Goal: Feedback & Contribution: Leave review/rating

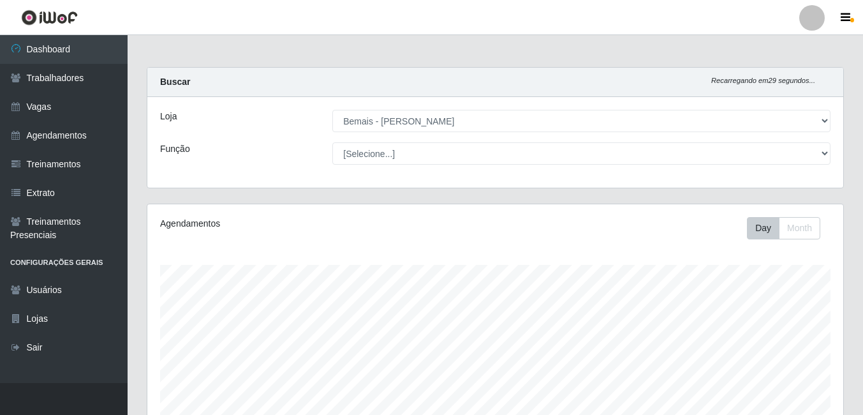
select select "230"
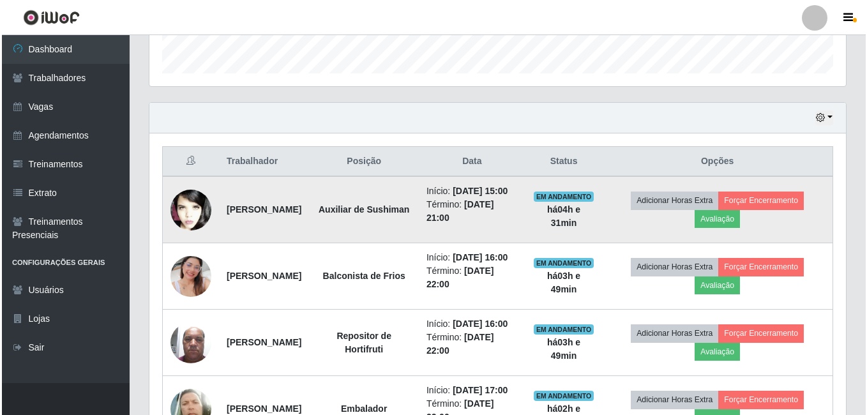
scroll to position [265, 696]
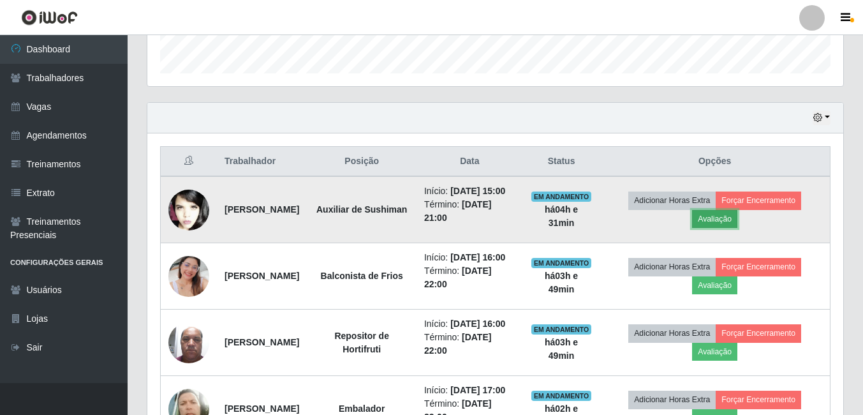
click at [733, 224] on button "Avaliação" at bounding box center [714, 219] width 45 height 18
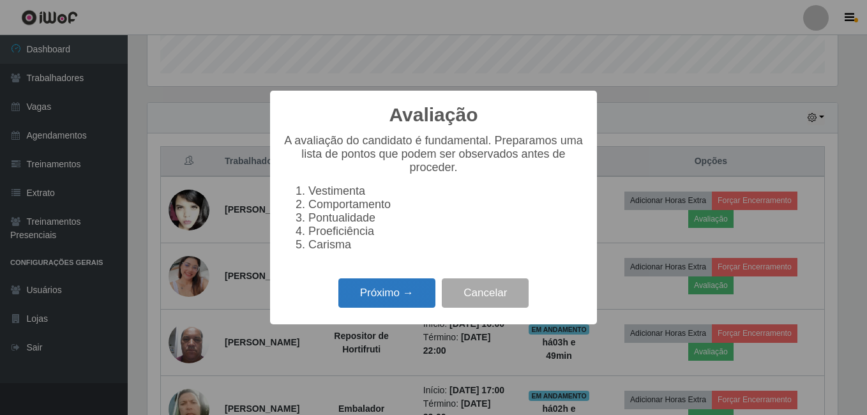
click at [417, 306] on button "Próximo →" at bounding box center [386, 293] width 97 height 30
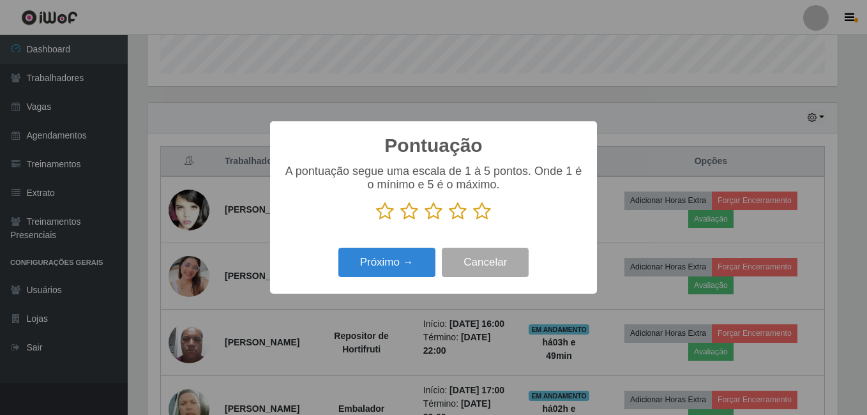
click at [479, 214] on icon at bounding box center [482, 211] width 18 height 19
click at [473, 221] on input "radio" at bounding box center [473, 221] width 0 height 0
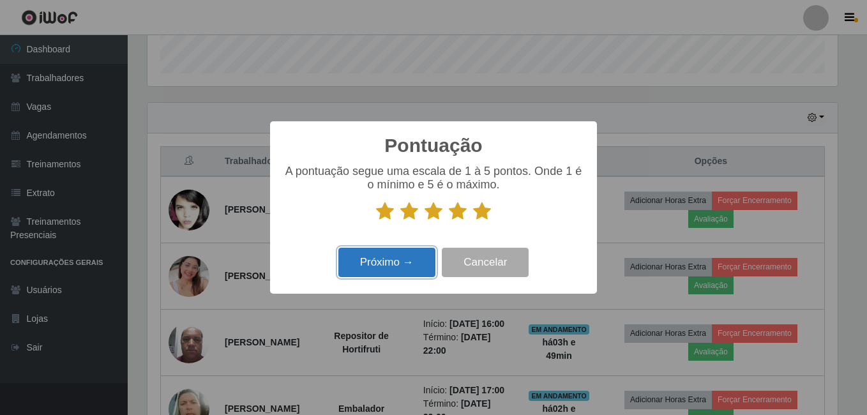
click at [391, 275] on button "Próximo →" at bounding box center [386, 263] width 97 height 30
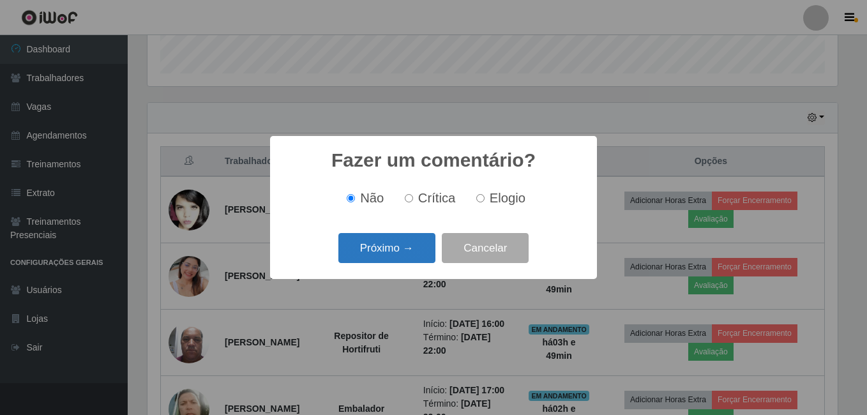
click at [390, 254] on button "Próximo →" at bounding box center [386, 248] width 97 height 30
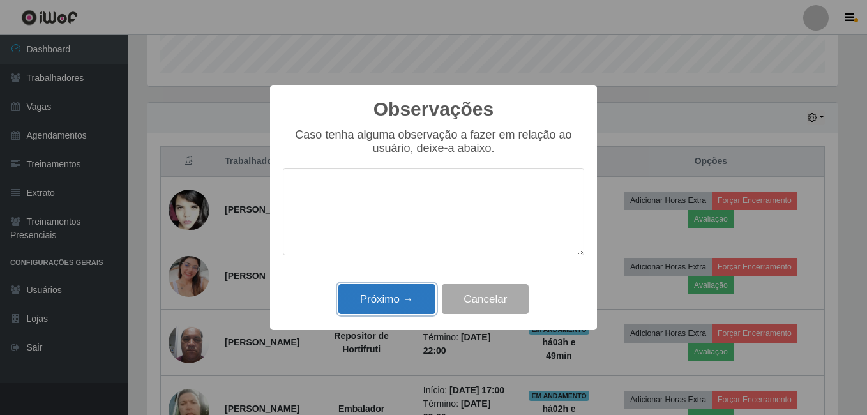
click at [383, 286] on button "Próximo →" at bounding box center [386, 299] width 97 height 30
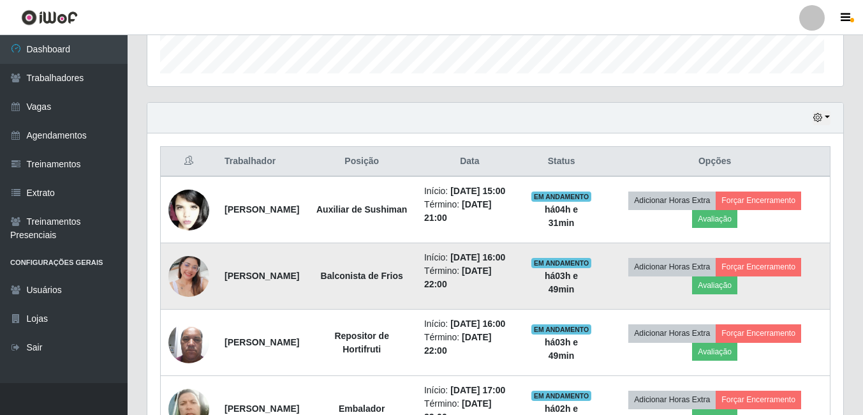
scroll to position [265, 696]
click at [738, 294] on button "Avaliação" at bounding box center [714, 285] width 45 height 18
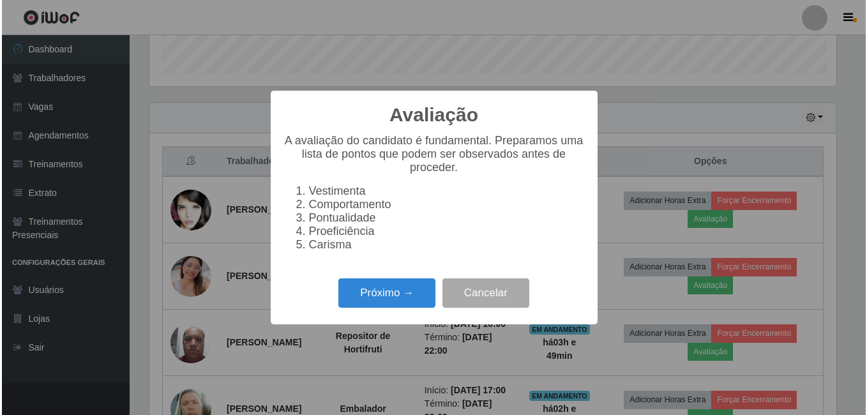
scroll to position [265, 690]
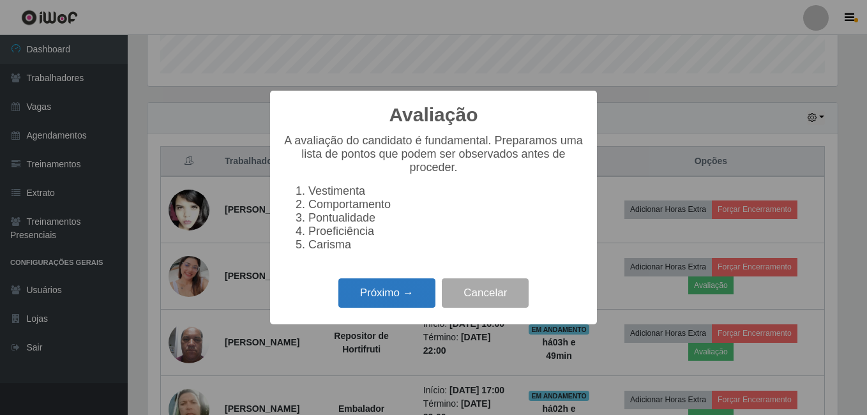
click at [415, 301] on button "Próximo →" at bounding box center [386, 293] width 97 height 30
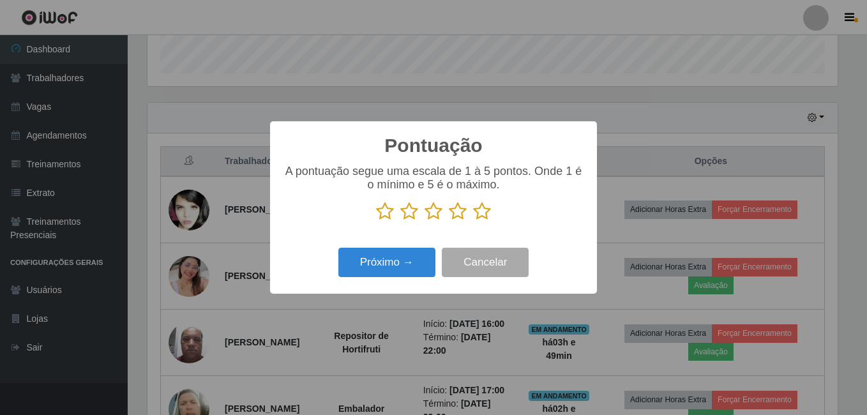
click at [486, 215] on icon at bounding box center [482, 211] width 18 height 19
click at [473, 221] on input "radio" at bounding box center [473, 221] width 0 height 0
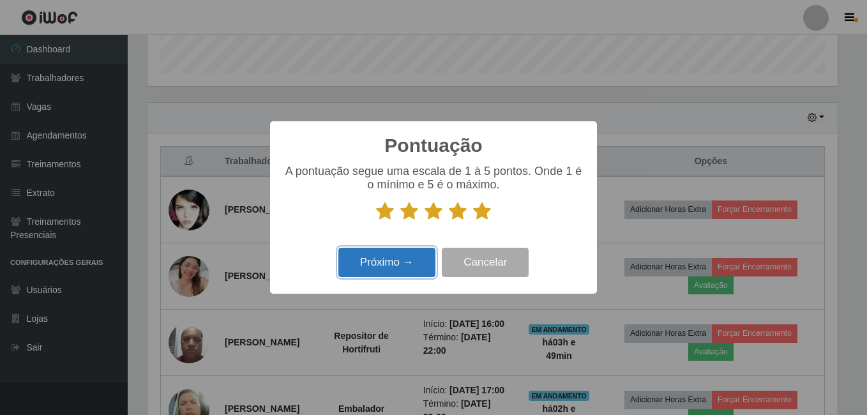
click at [418, 258] on button "Próximo →" at bounding box center [386, 263] width 97 height 30
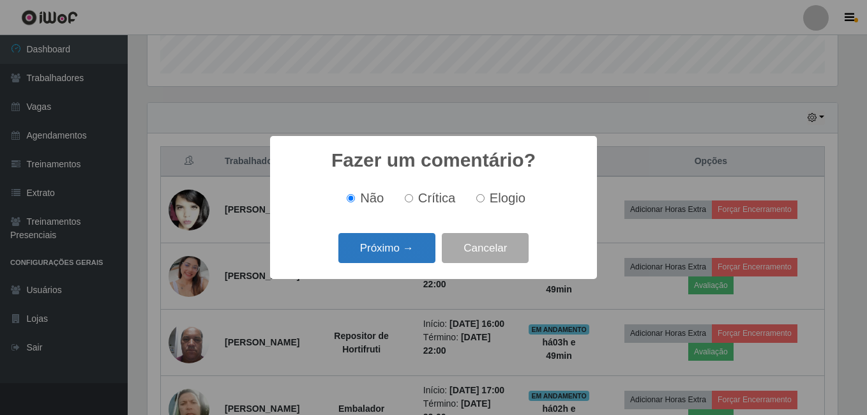
click at [389, 242] on button "Próximo →" at bounding box center [386, 248] width 97 height 30
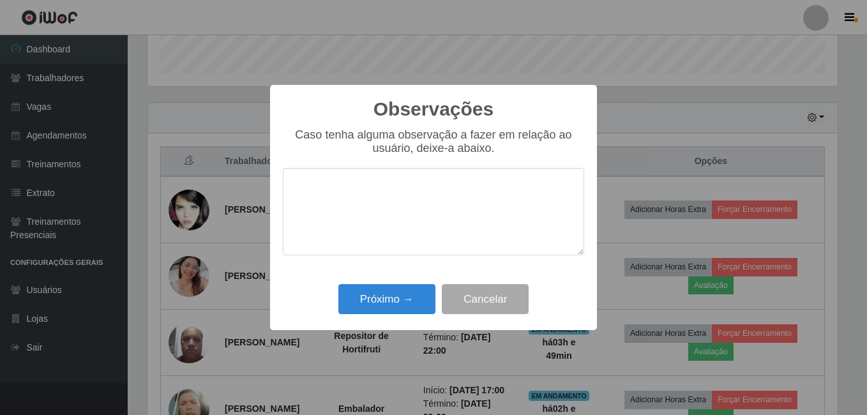
click at [379, 322] on div "Observações × Caso tenha alguma observação a fazer em relação ao usuário, deixe…" at bounding box center [433, 208] width 327 height 246
click at [382, 311] on button "Próximo →" at bounding box center [386, 299] width 97 height 30
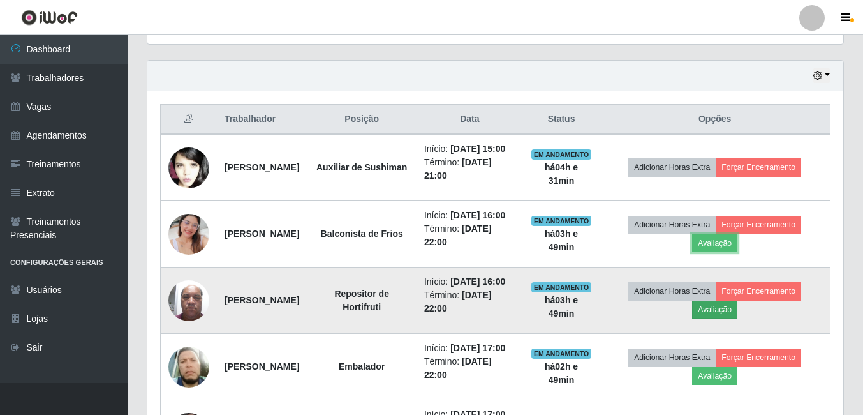
scroll to position [447, 0]
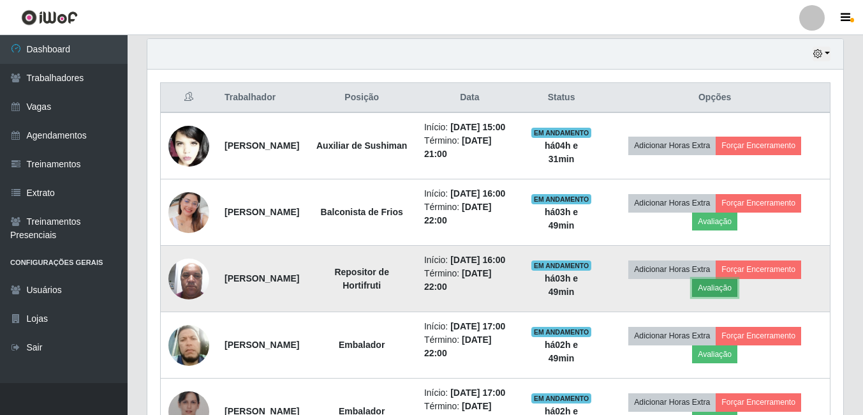
click at [727, 297] on button "Avaliação" at bounding box center [714, 288] width 45 height 18
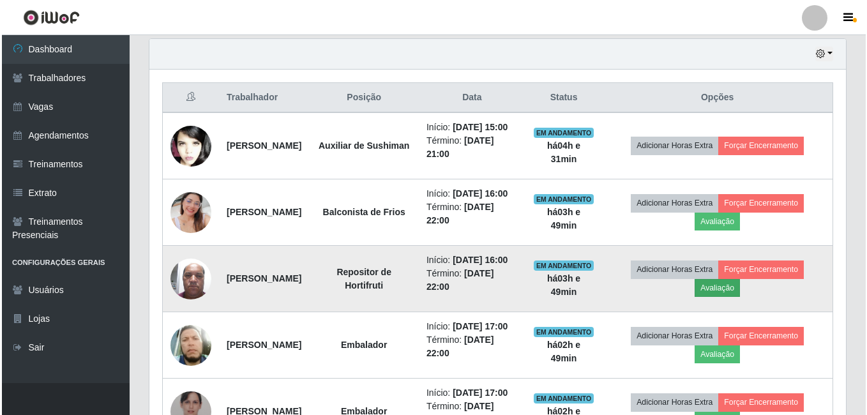
scroll to position [265, 690]
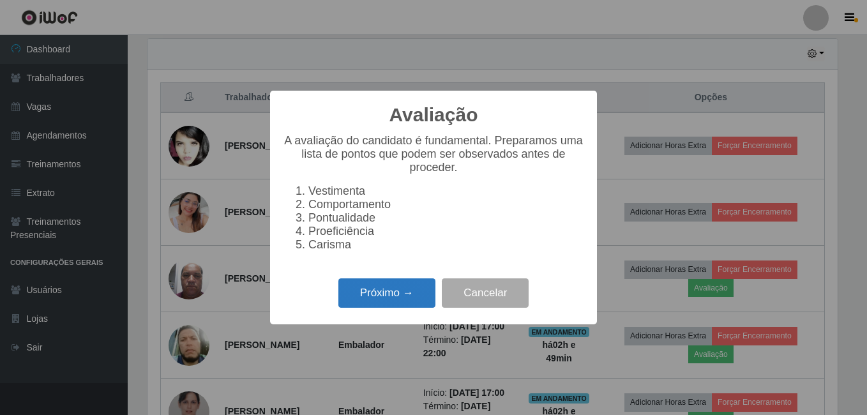
click at [377, 297] on button "Próximo →" at bounding box center [386, 293] width 97 height 30
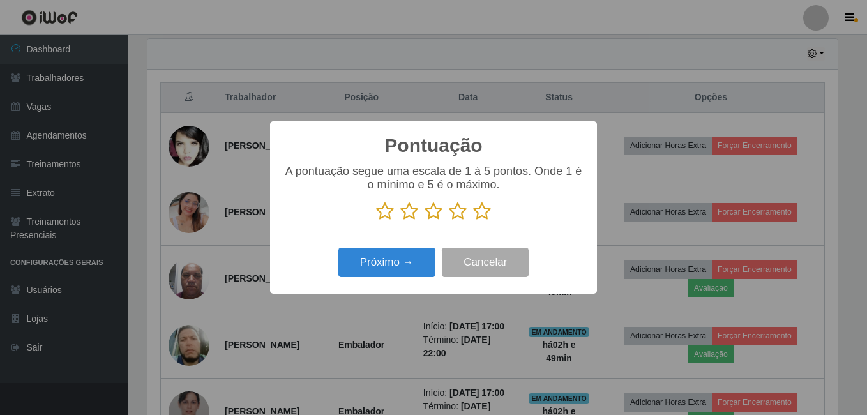
click at [478, 210] on icon at bounding box center [482, 211] width 18 height 19
click at [473, 221] on input "radio" at bounding box center [473, 221] width 0 height 0
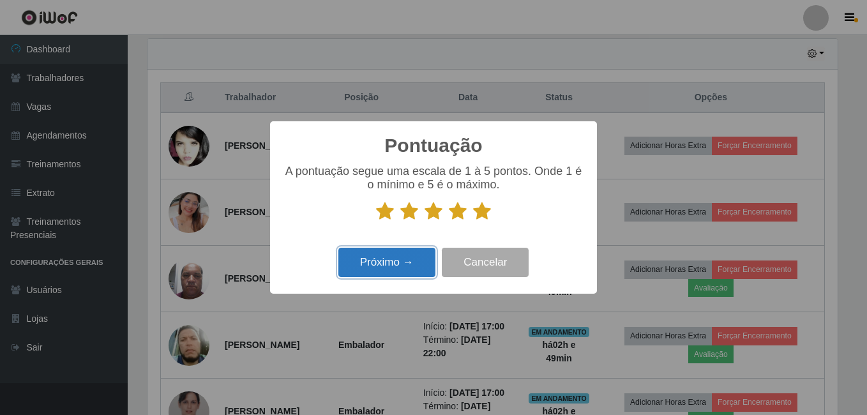
click at [390, 272] on button "Próximo →" at bounding box center [386, 263] width 97 height 30
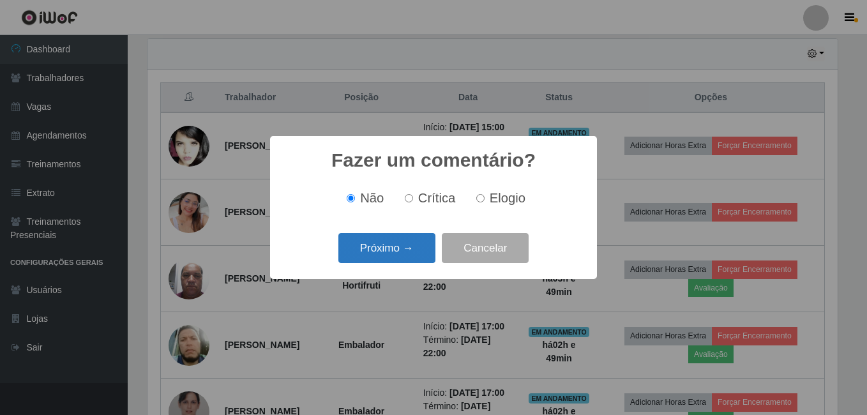
click at [377, 253] on button "Próximo →" at bounding box center [386, 248] width 97 height 30
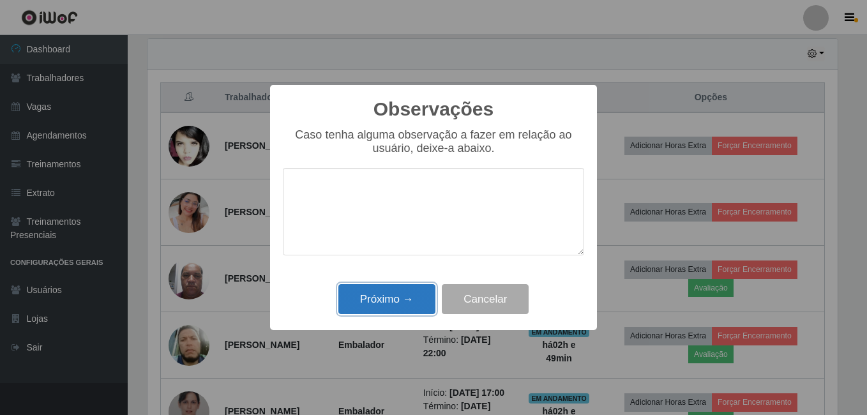
click at [382, 305] on button "Próximo →" at bounding box center [386, 299] width 97 height 30
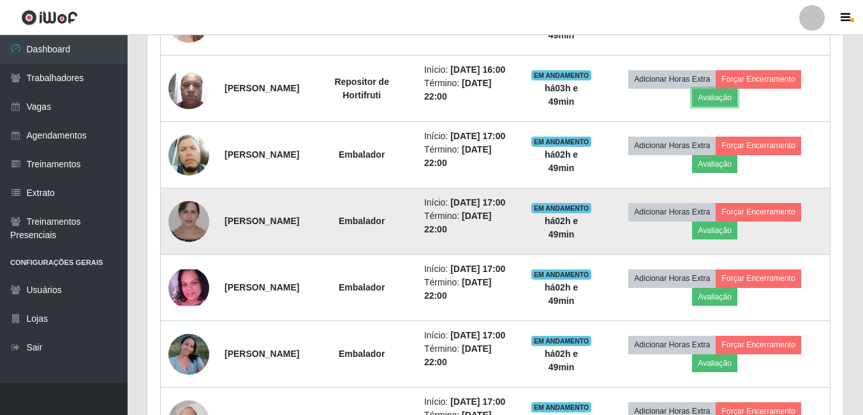
scroll to position [638, 0]
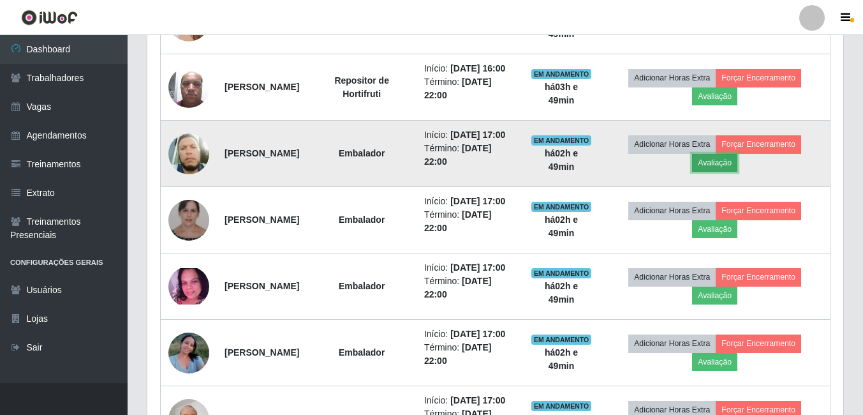
click at [738, 172] on button "Avaliação" at bounding box center [714, 163] width 45 height 18
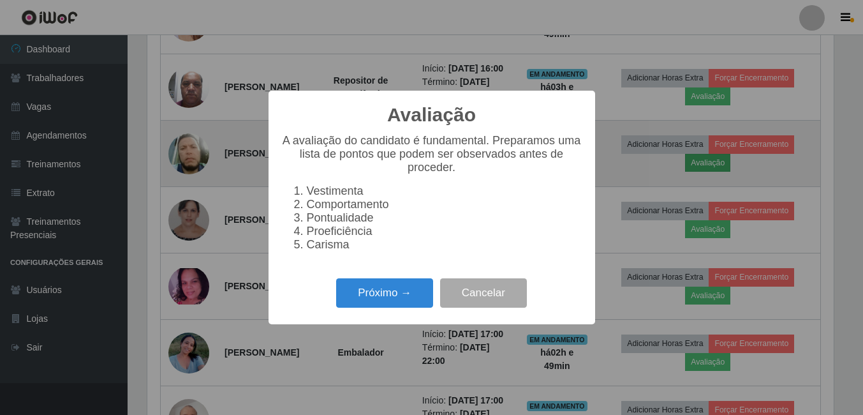
scroll to position [265, 690]
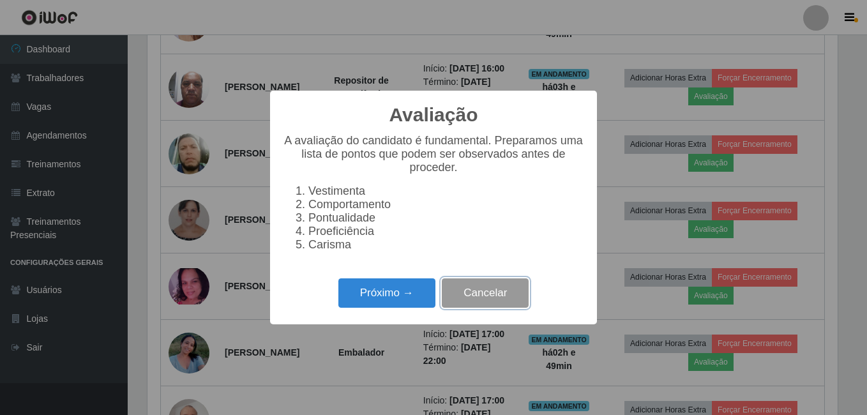
click at [482, 301] on button "Cancelar" at bounding box center [485, 293] width 87 height 30
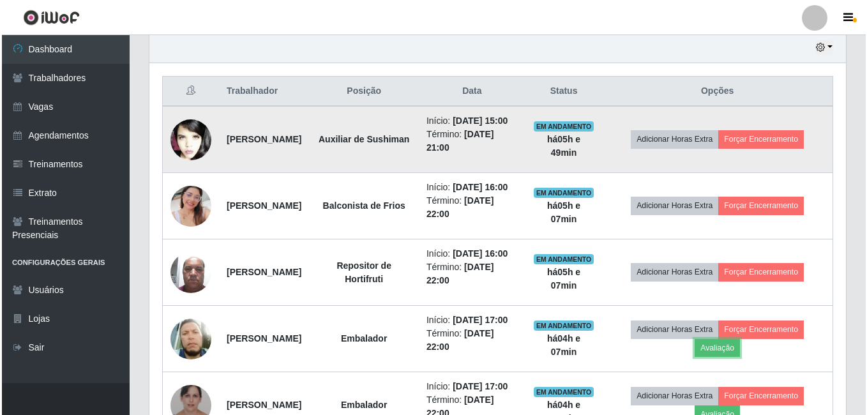
scroll to position [524, 0]
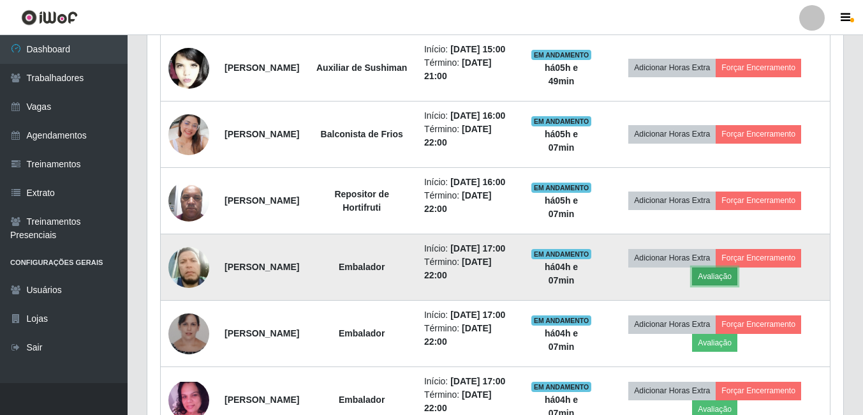
click at [733, 285] on button "Avaliação" at bounding box center [714, 276] width 45 height 18
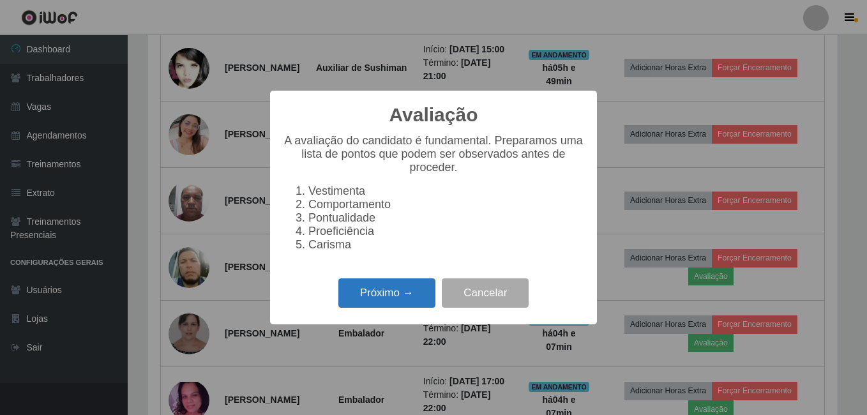
click at [360, 304] on button "Próximo →" at bounding box center [386, 293] width 97 height 30
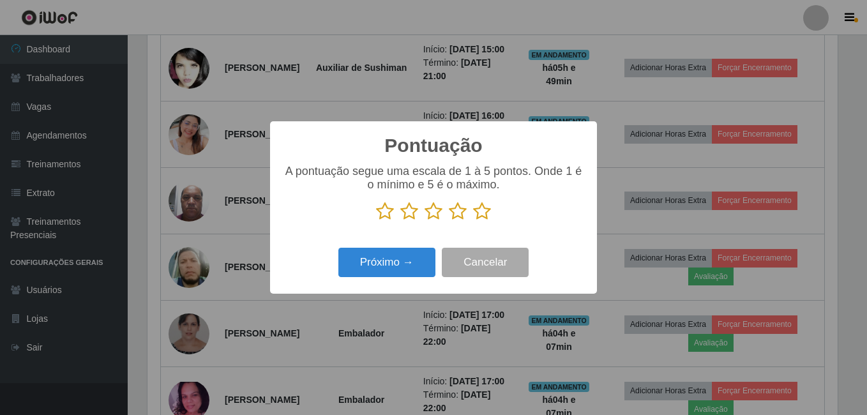
click at [483, 215] on icon at bounding box center [482, 211] width 18 height 19
click at [473, 221] on input "radio" at bounding box center [473, 221] width 0 height 0
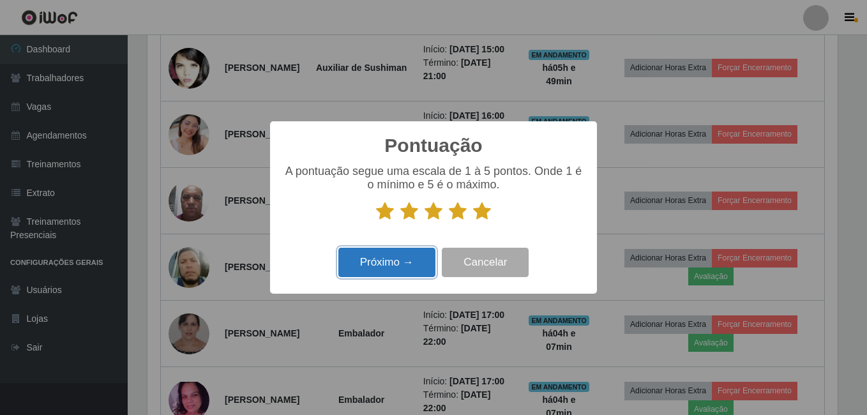
click at [391, 269] on button "Próximo →" at bounding box center [386, 263] width 97 height 30
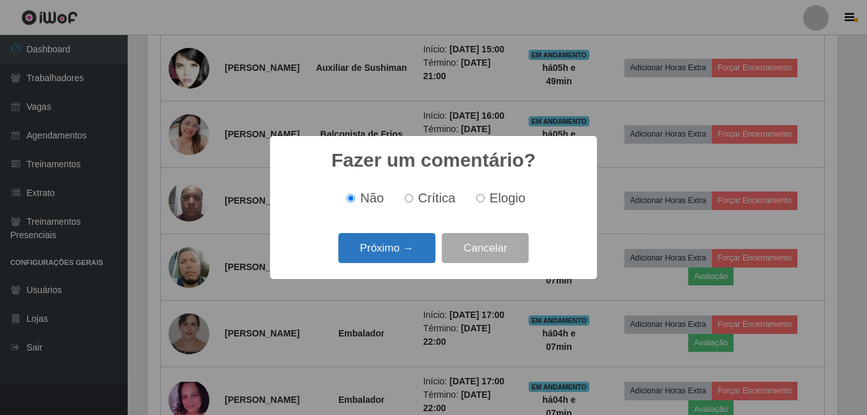
click at [380, 259] on button "Próximo →" at bounding box center [386, 248] width 97 height 30
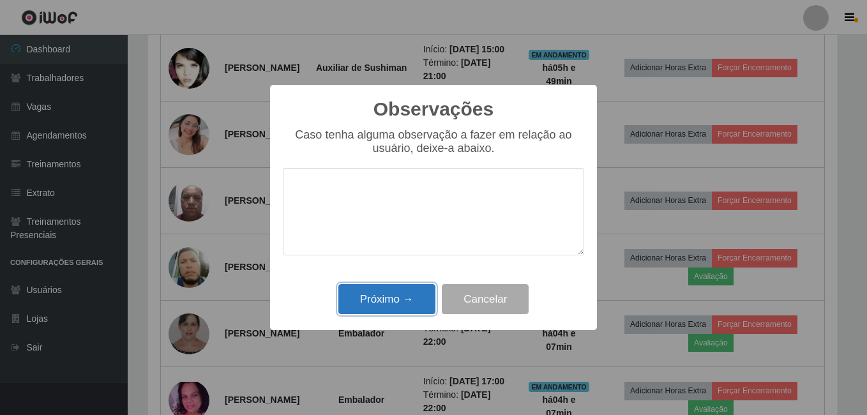
click at [401, 295] on button "Próximo →" at bounding box center [386, 299] width 97 height 30
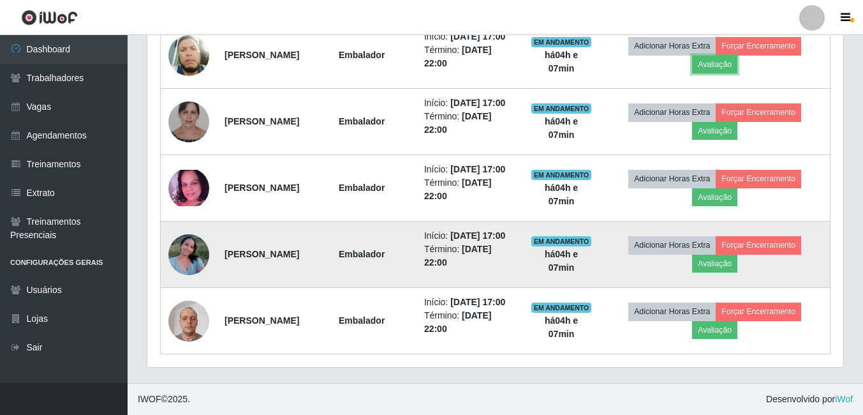
scroll to position [780, 0]
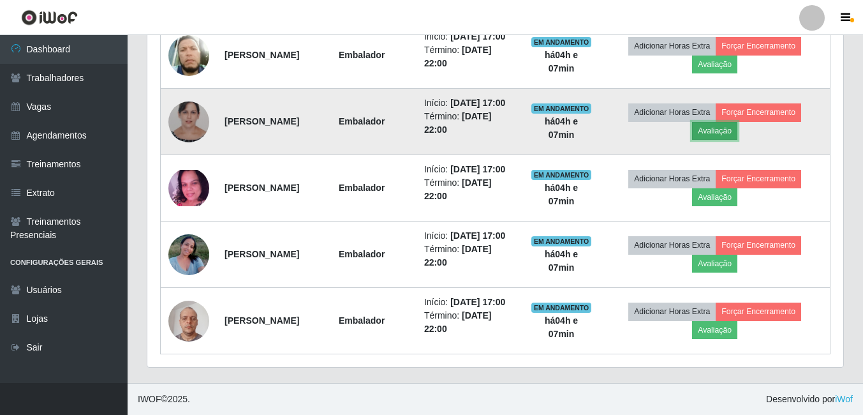
click at [725, 140] on button "Avaliação" at bounding box center [714, 131] width 45 height 18
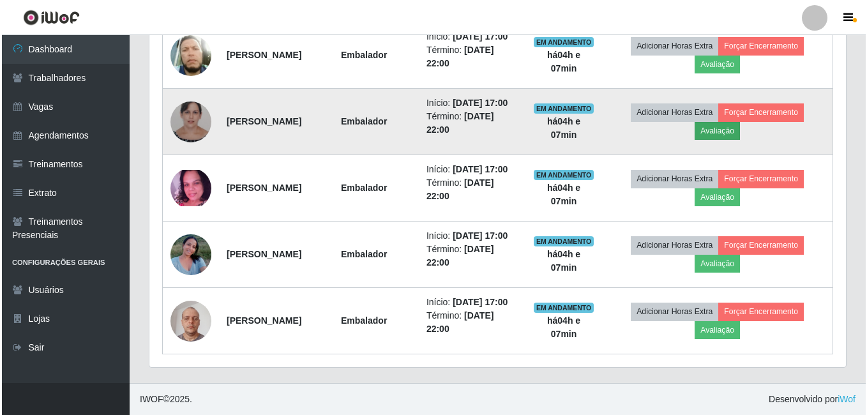
scroll to position [265, 690]
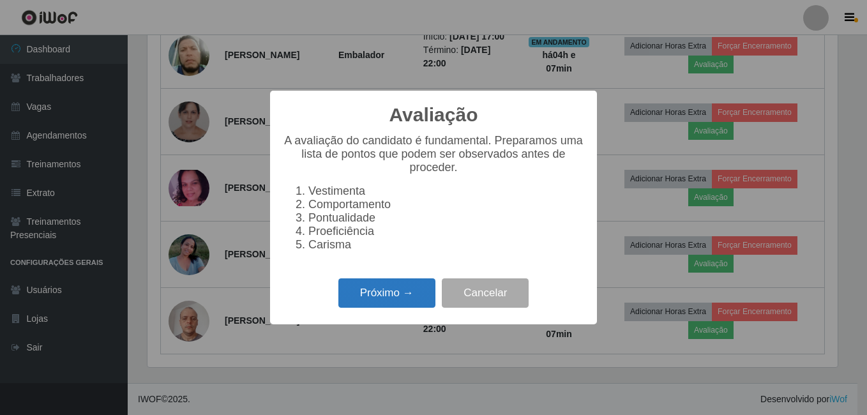
click at [396, 299] on button "Próximo →" at bounding box center [386, 293] width 97 height 30
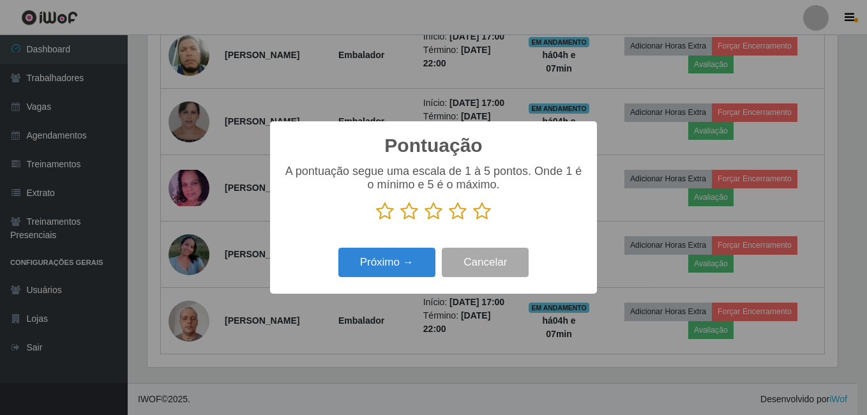
scroll to position [637807, 637382]
click at [480, 212] on icon at bounding box center [482, 211] width 18 height 19
click at [473, 221] on input "radio" at bounding box center [473, 221] width 0 height 0
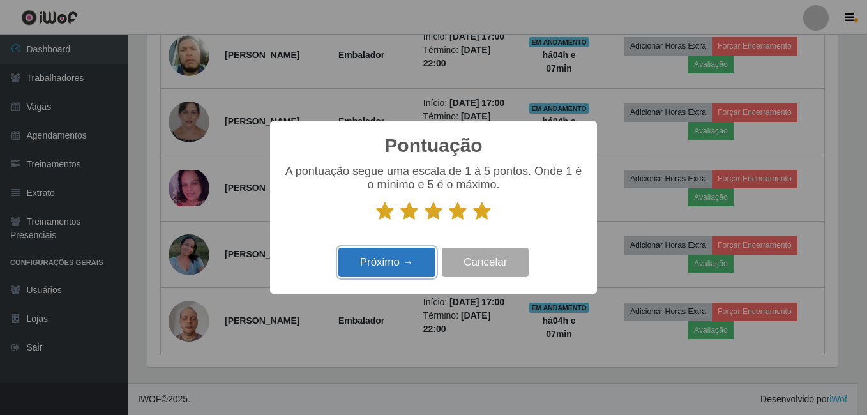
click at [394, 271] on button "Próximo →" at bounding box center [386, 263] width 97 height 30
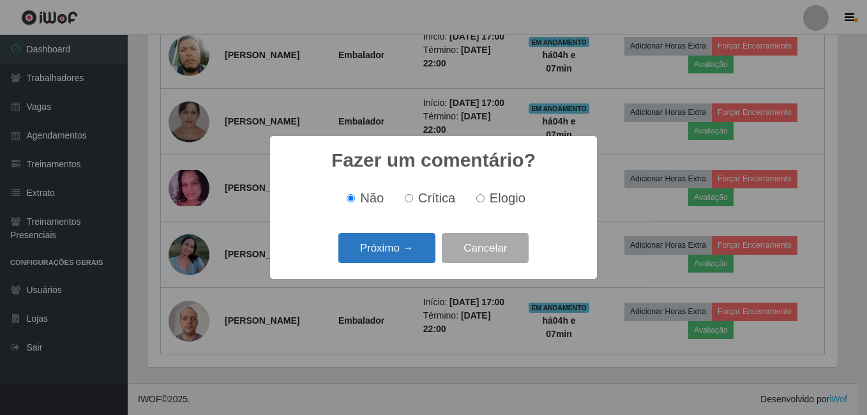
click at [394, 248] on button "Próximo →" at bounding box center [386, 248] width 97 height 30
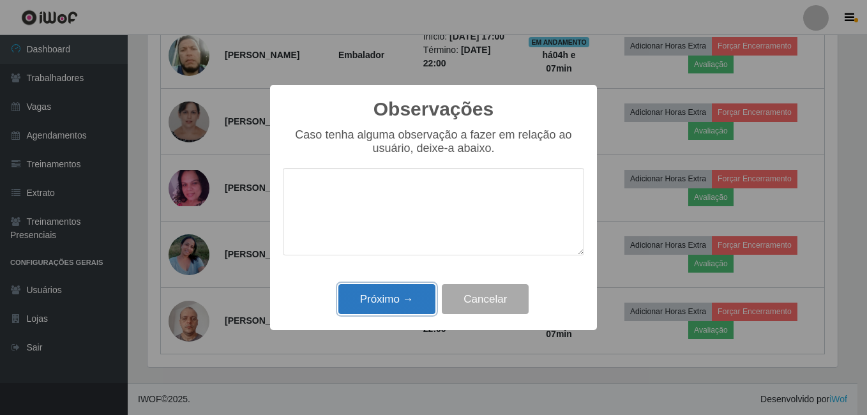
click at [399, 311] on button "Próximo →" at bounding box center [386, 299] width 97 height 30
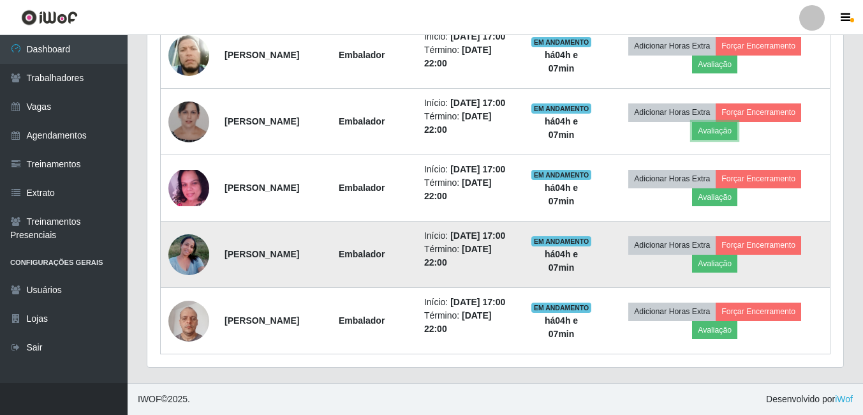
scroll to position [844, 0]
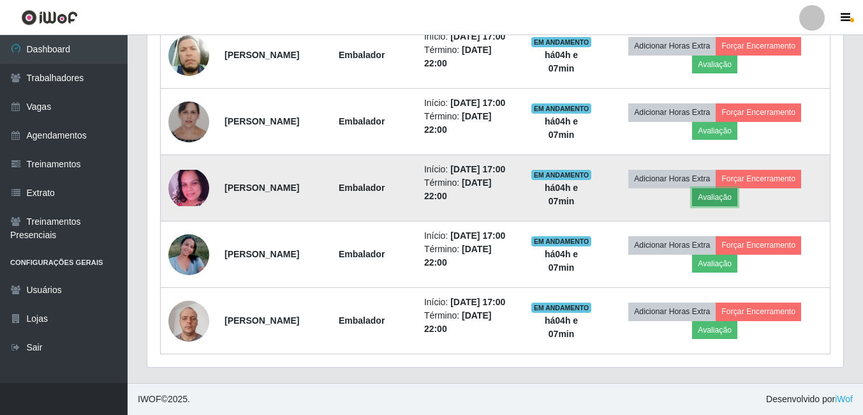
click at [738, 188] on button "Avaliação" at bounding box center [714, 197] width 45 height 18
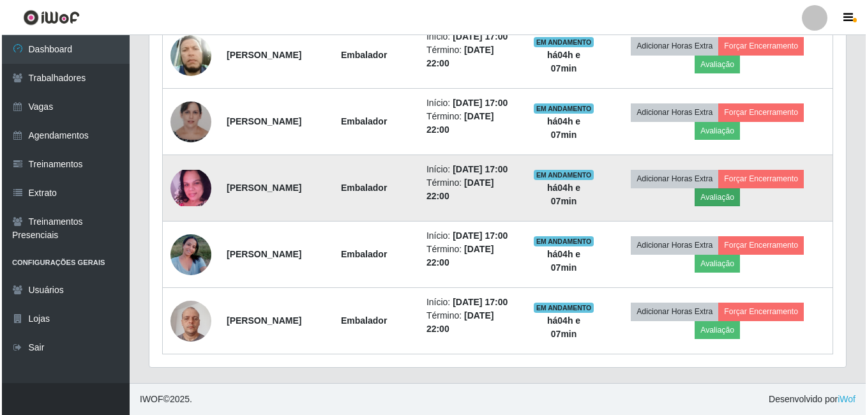
scroll to position [265, 690]
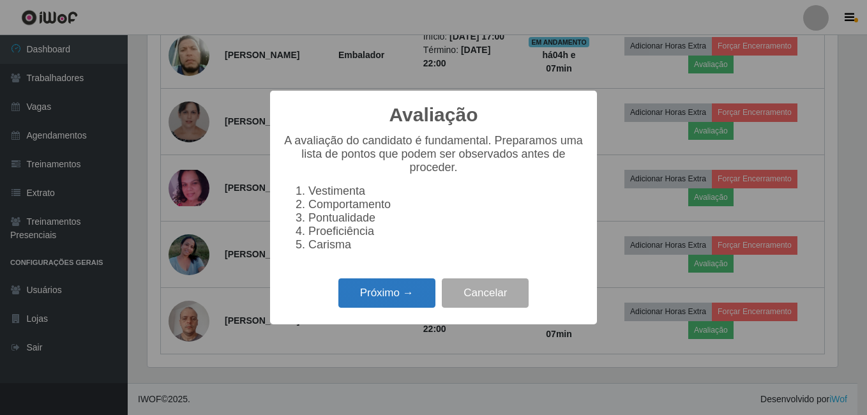
click at [361, 301] on button "Próximo →" at bounding box center [386, 293] width 97 height 30
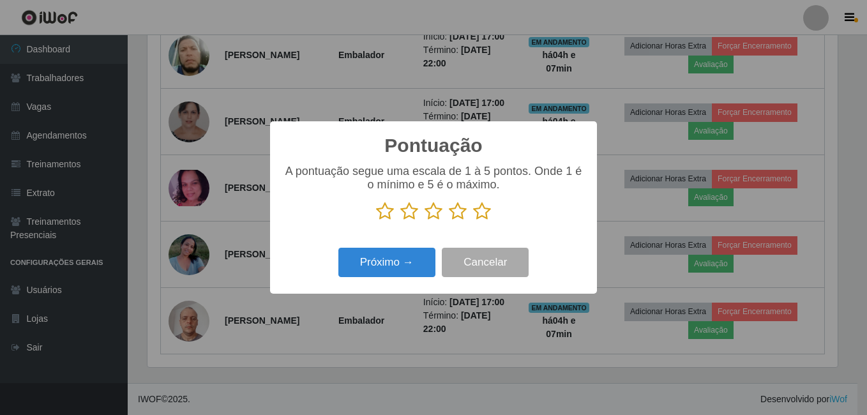
scroll to position [637807, 637382]
click at [486, 211] on icon at bounding box center [482, 211] width 18 height 19
click at [473, 221] on input "radio" at bounding box center [473, 221] width 0 height 0
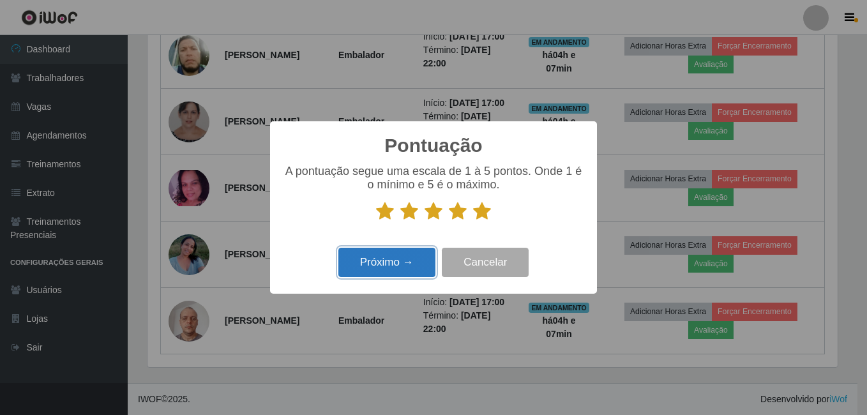
click at [389, 269] on button "Próximo →" at bounding box center [386, 263] width 97 height 30
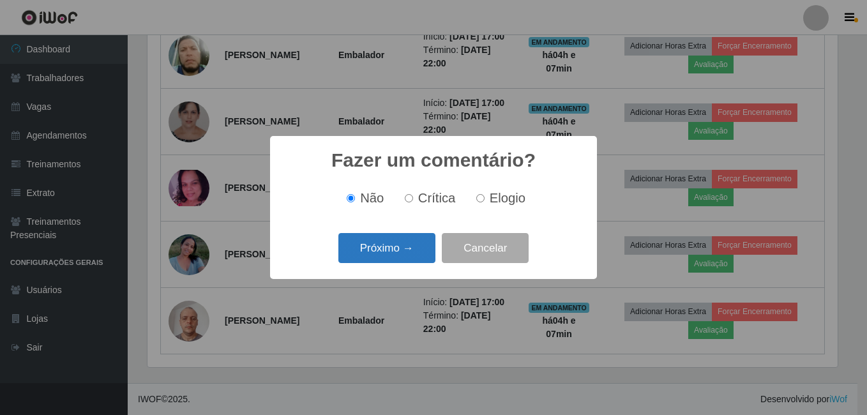
click at [375, 237] on button "Próximo →" at bounding box center [386, 248] width 97 height 30
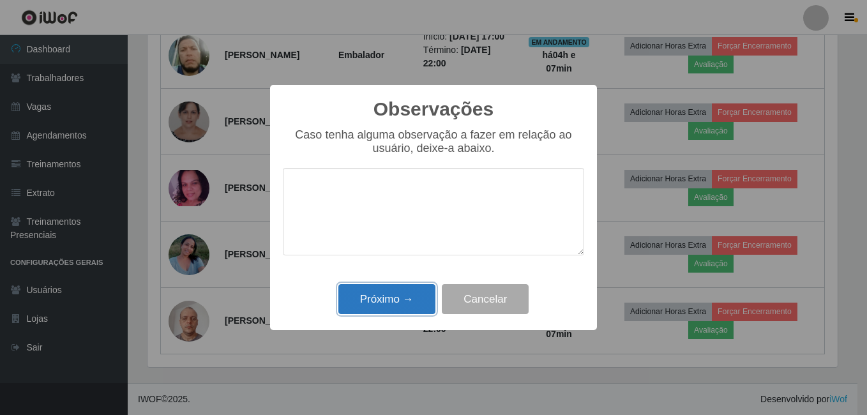
click at [374, 288] on button "Próximo →" at bounding box center [386, 299] width 97 height 30
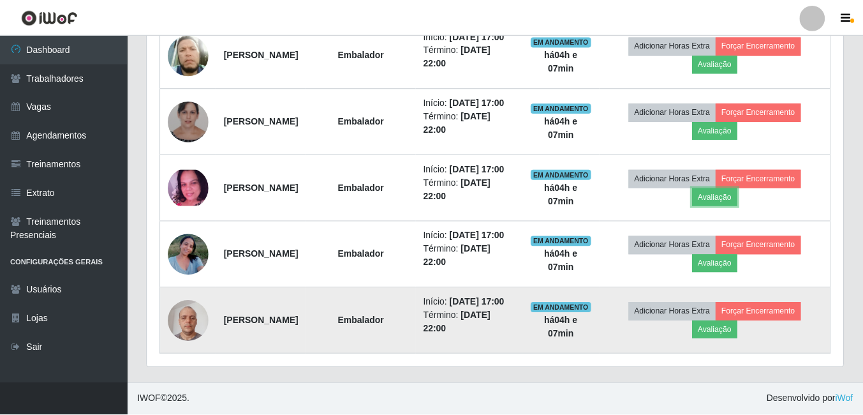
scroll to position [265, 696]
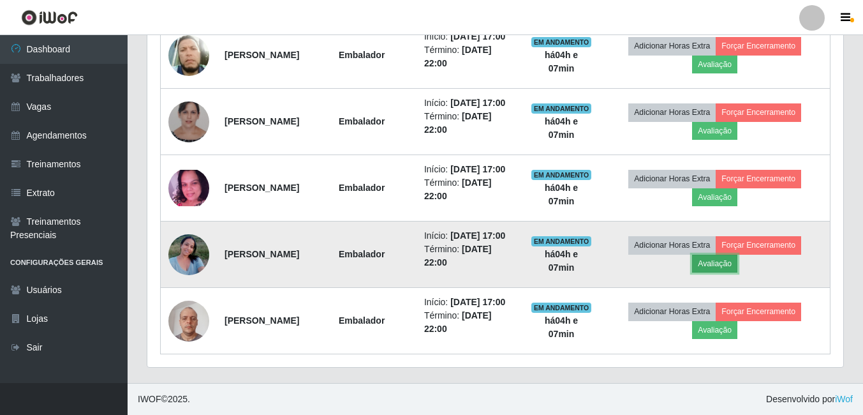
click at [738, 255] on button "Avaliação" at bounding box center [714, 264] width 45 height 18
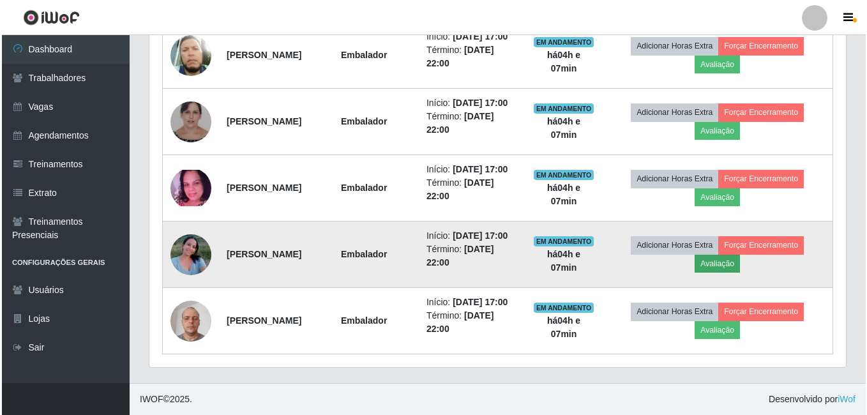
scroll to position [265, 690]
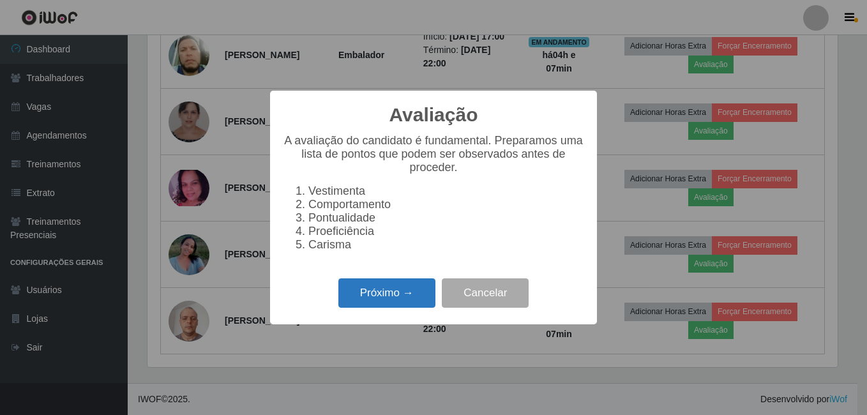
click at [393, 295] on button "Próximo →" at bounding box center [386, 293] width 97 height 30
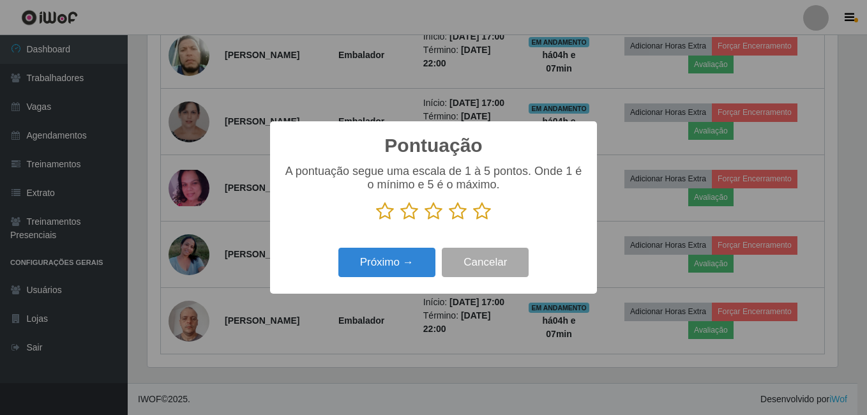
scroll to position [637807, 637382]
click at [485, 211] on icon at bounding box center [482, 211] width 18 height 19
click at [473, 221] on input "radio" at bounding box center [473, 221] width 0 height 0
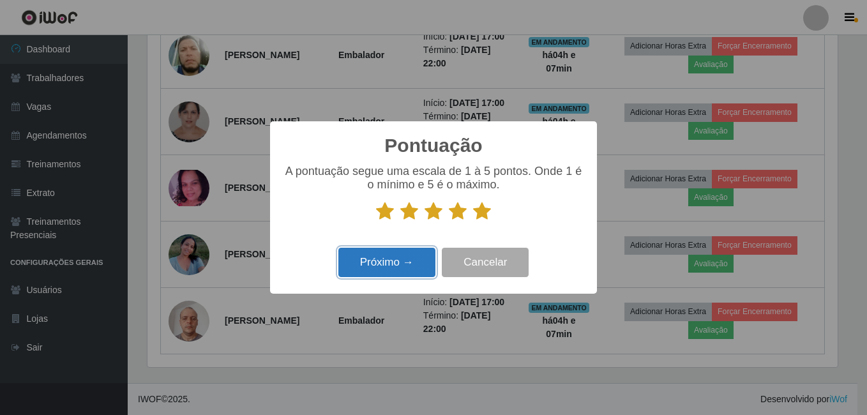
click at [412, 254] on button "Próximo →" at bounding box center [386, 263] width 97 height 30
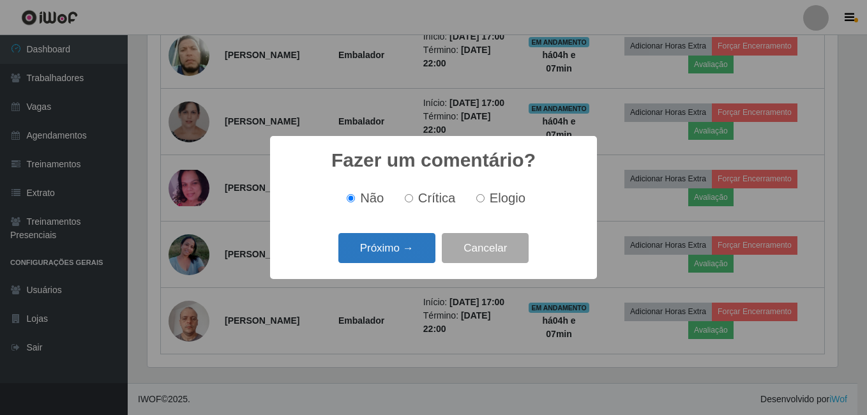
click at [404, 245] on button "Próximo →" at bounding box center [386, 248] width 97 height 30
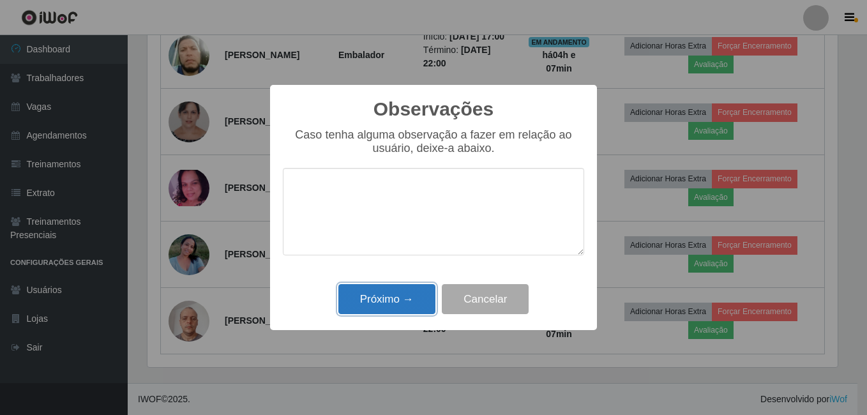
click at [405, 292] on button "Próximo →" at bounding box center [386, 299] width 97 height 30
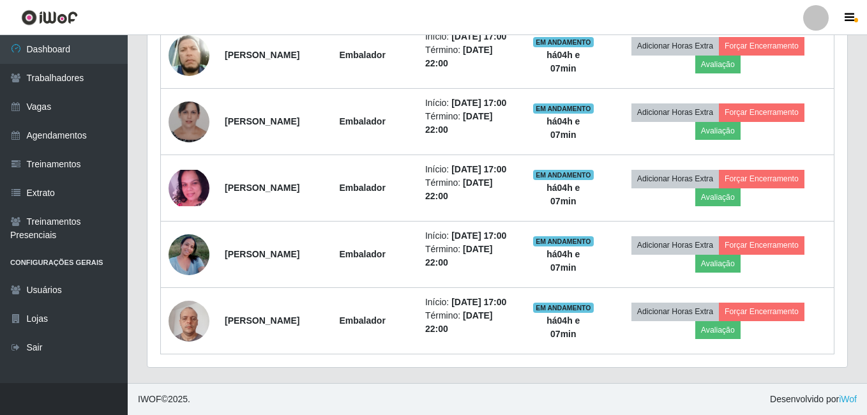
scroll to position [265, 696]
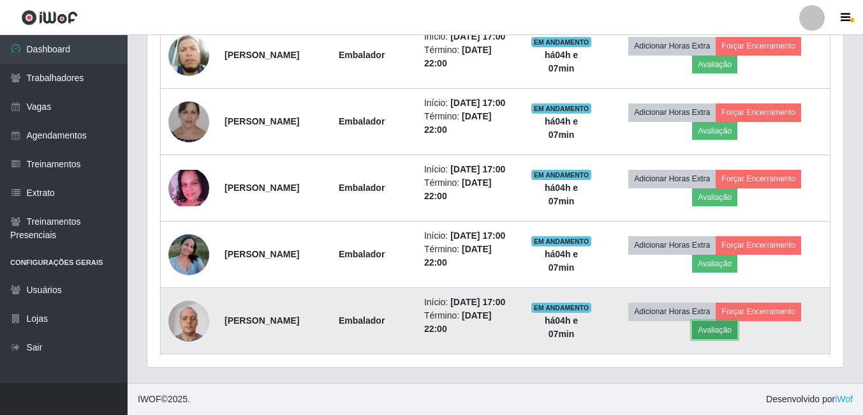
click at [728, 323] on button "Avaliação" at bounding box center [714, 330] width 45 height 18
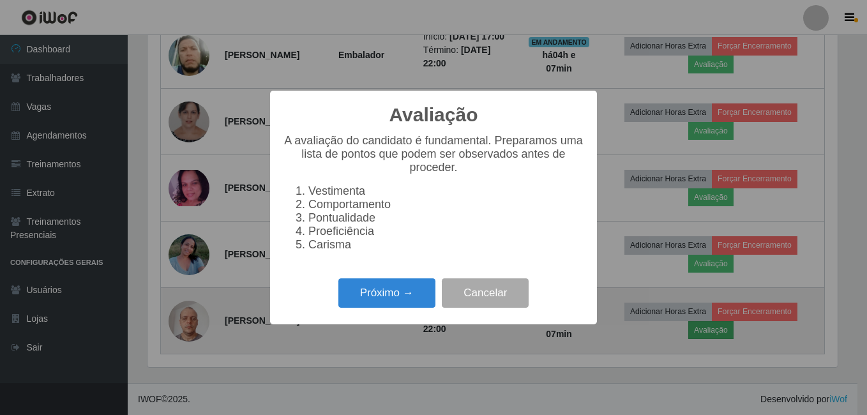
scroll to position [265, 690]
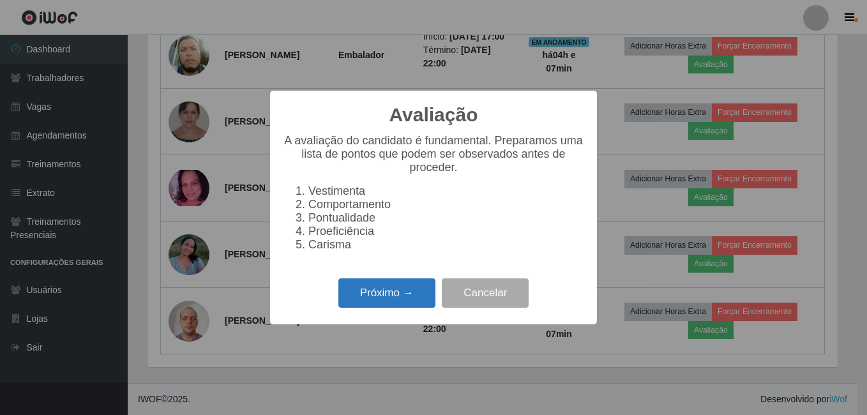
click at [389, 301] on button "Próximo →" at bounding box center [386, 293] width 97 height 30
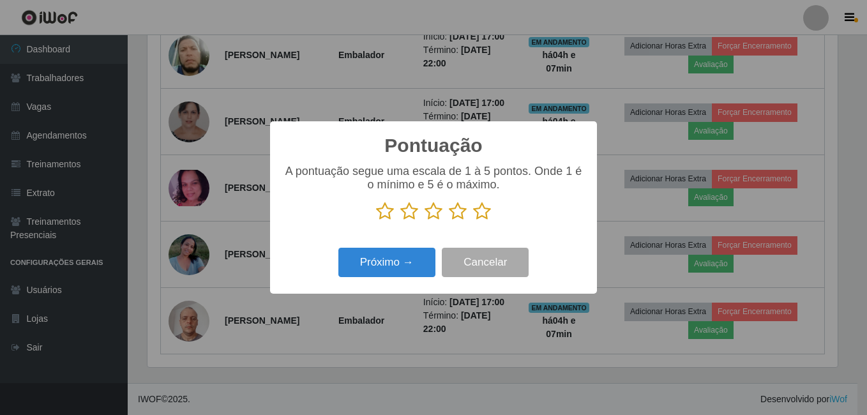
scroll to position [637807, 637382]
click at [484, 213] on icon at bounding box center [482, 211] width 18 height 19
click at [473, 221] on input "radio" at bounding box center [473, 221] width 0 height 0
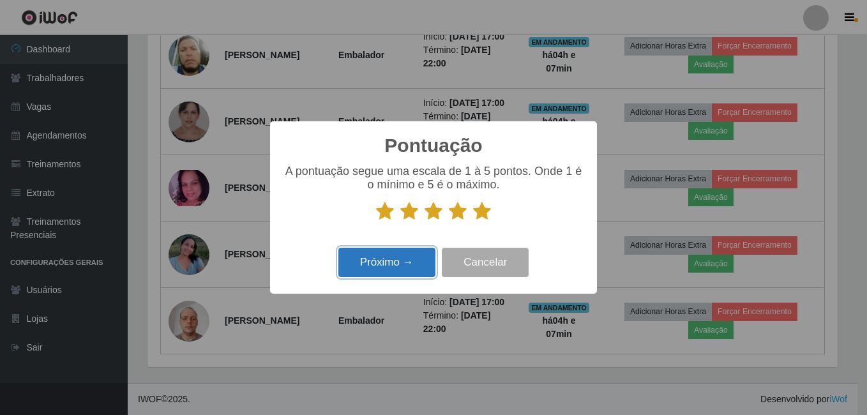
click at [411, 252] on button "Próximo →" at bounding box center [386, 263] width 97 height 30
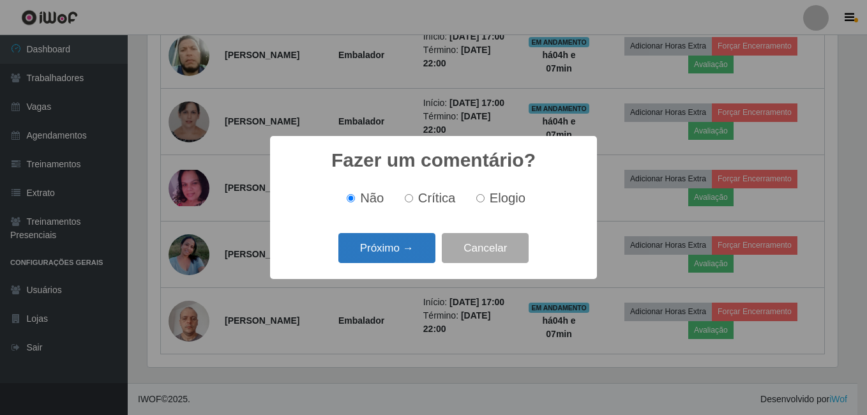
click at [396, 245] on button "Próximo →" at bounding box center [386, 248] width 97 height 30
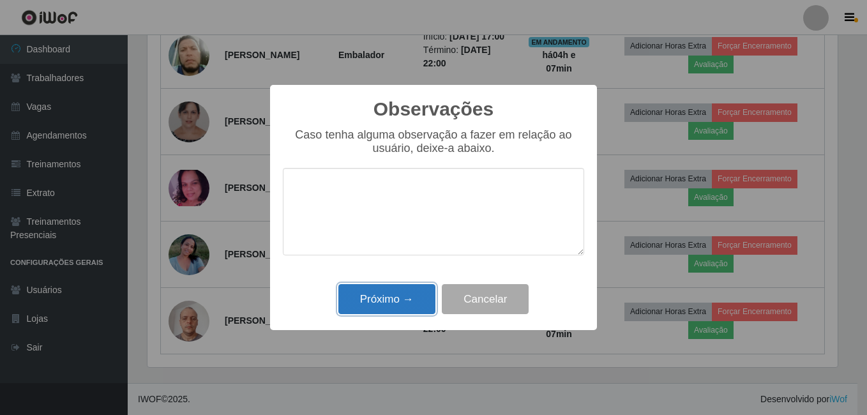
click at [386, 302] on button "Próximo →" at bounding box center [386, 299] width 97 height 30
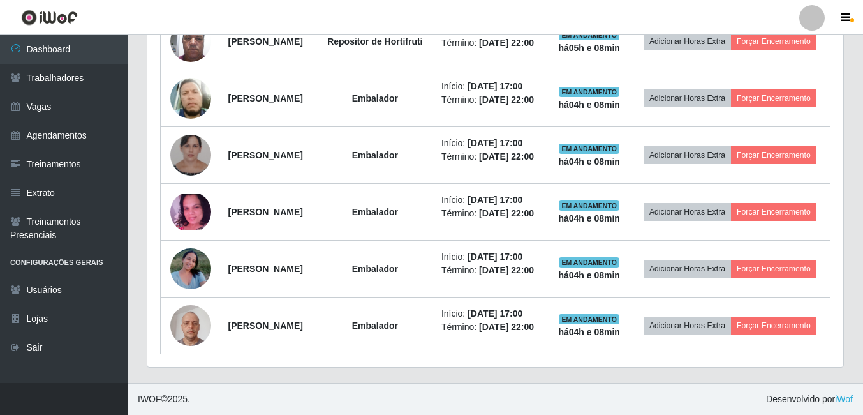
scroll to position [0, 0]
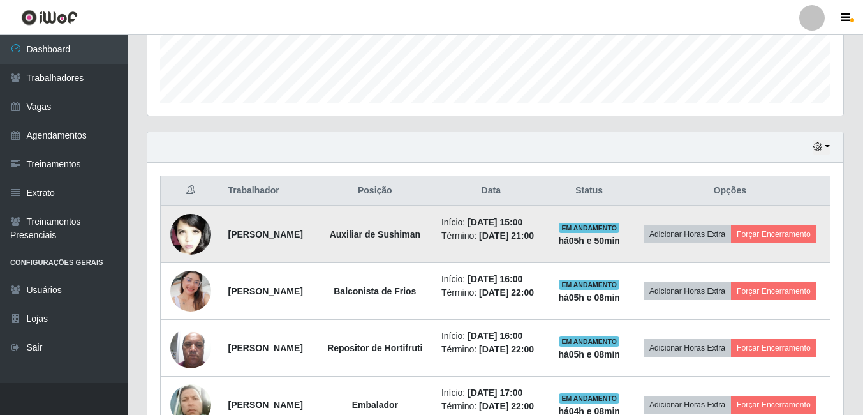
click at [188, 238] on img at bounding box center [190, 235] width 41 height 62
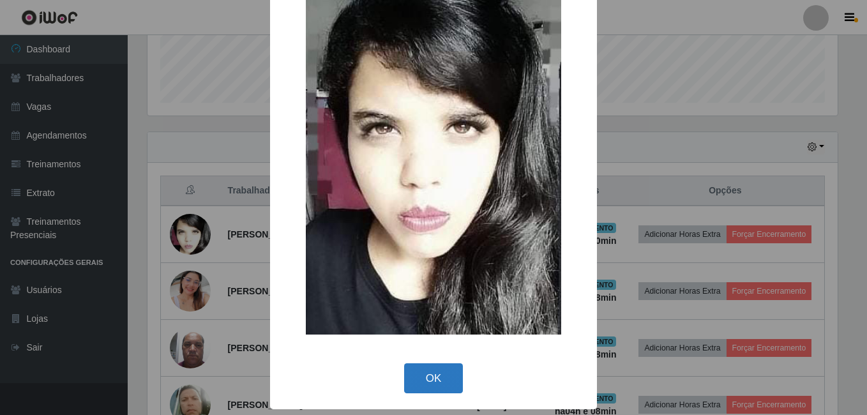
click at [415, 378] on button "OK" at bounding box center [433, 378] width 59 height 30
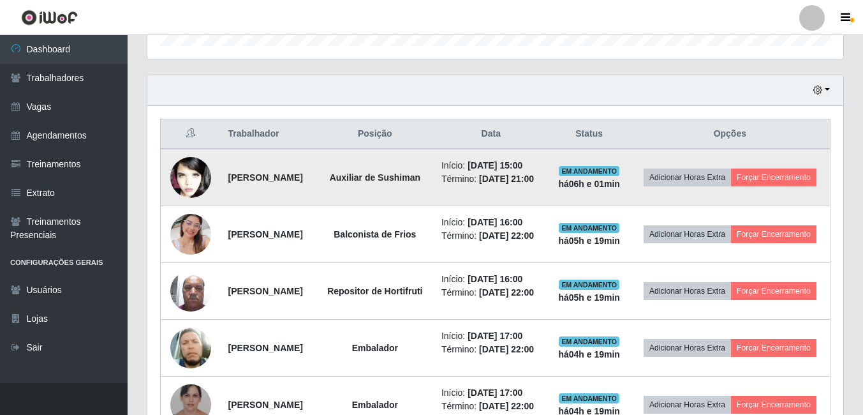
scroll to position [353, 0]
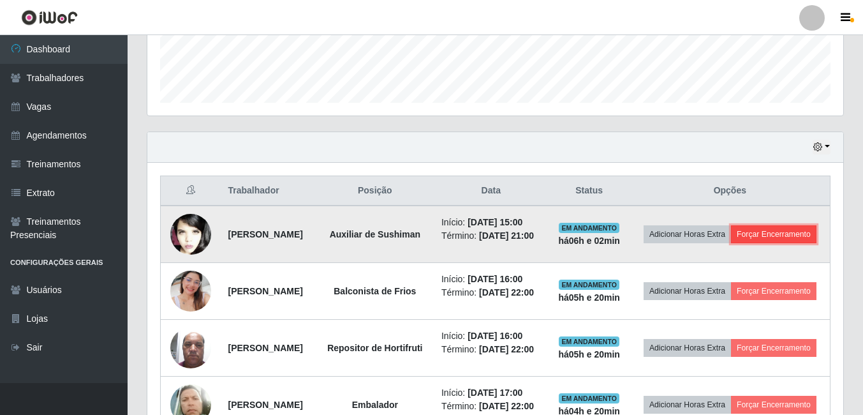
click at [731, 243] on button "Forçar Encerramento" at bounding box center [774, 234] width 86 height 18
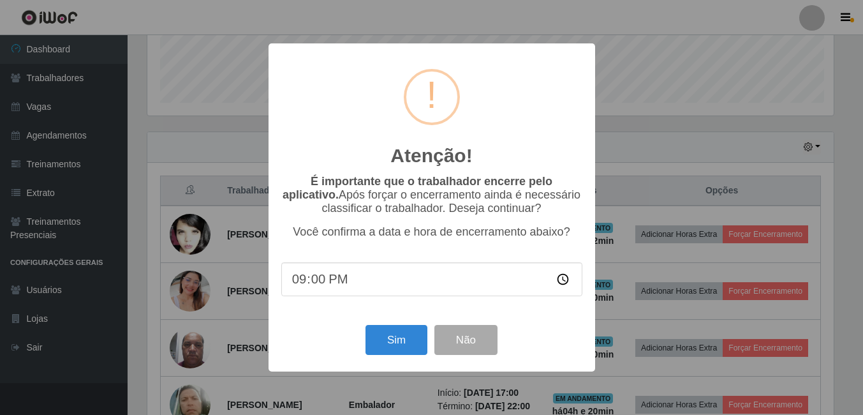
scroll to position [265, 690]
type input "21:20"
click at [412, 339] on button "Sim" at bounding box center [398, 340] width 62 height 30
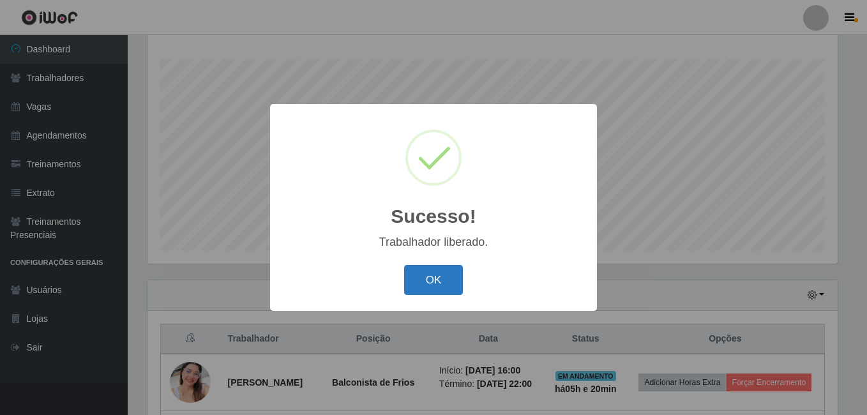
click at [405, 281] on button "OK" at bounding box center [433, 280] width 59 height 30
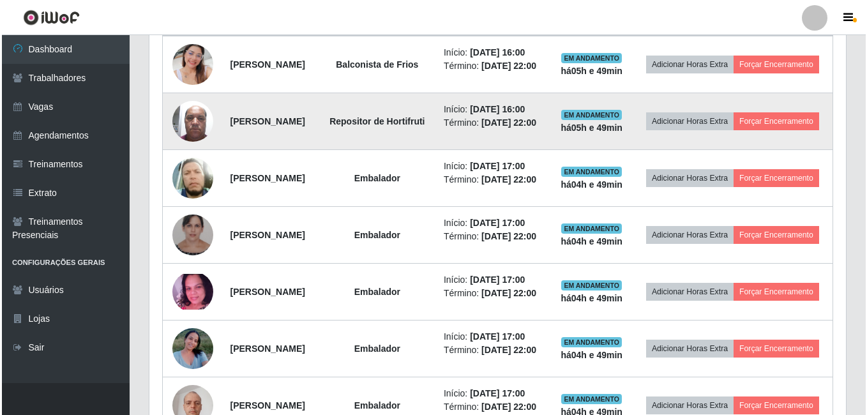
scroll to position [524, 0]
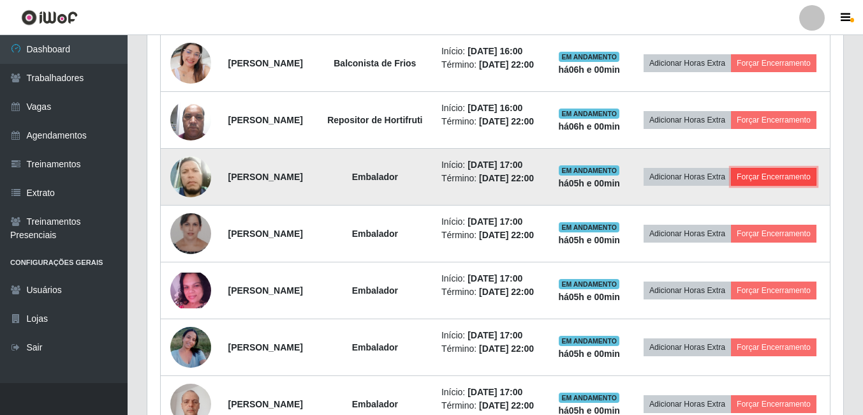
click at [731, 186] on button "Forçar Encerramento" at bounding box center [774, 177] width 86 height 18
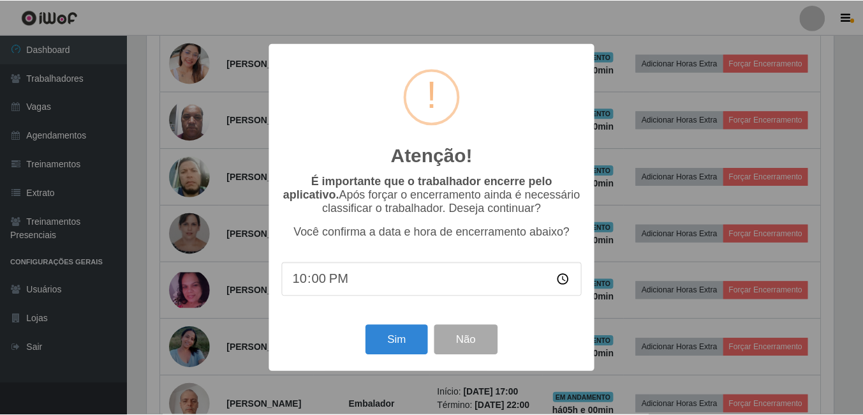
scroll to position [265, 690]
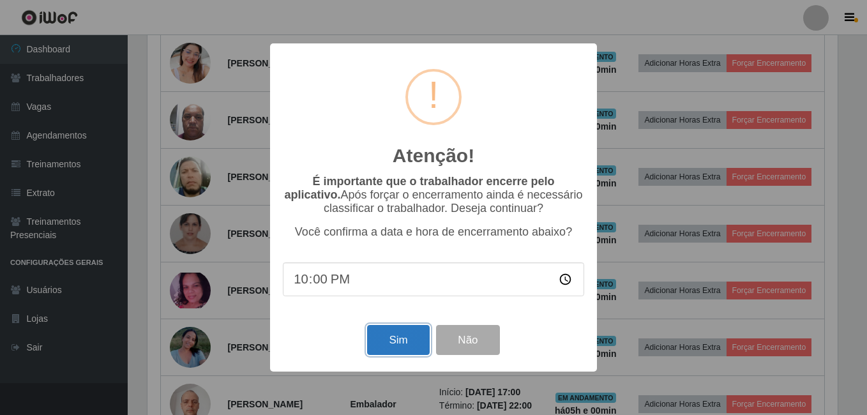
click at [398, 337] on button "Sim" at bounding box center [398, 340] width 62 height 30
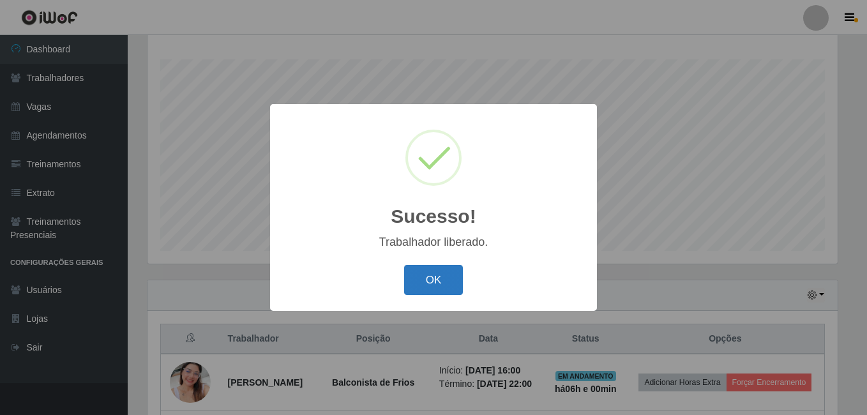
click at [431, 292] on button "OK" at bounding box center [433, 280] width 59 height 30
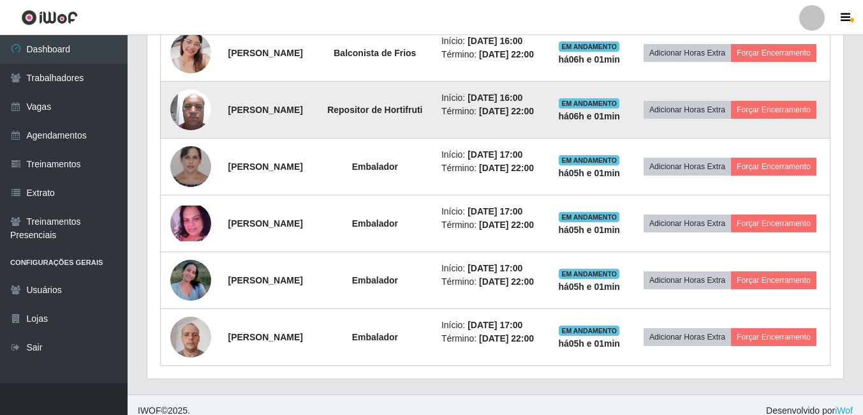
scroll to position [461, 0]
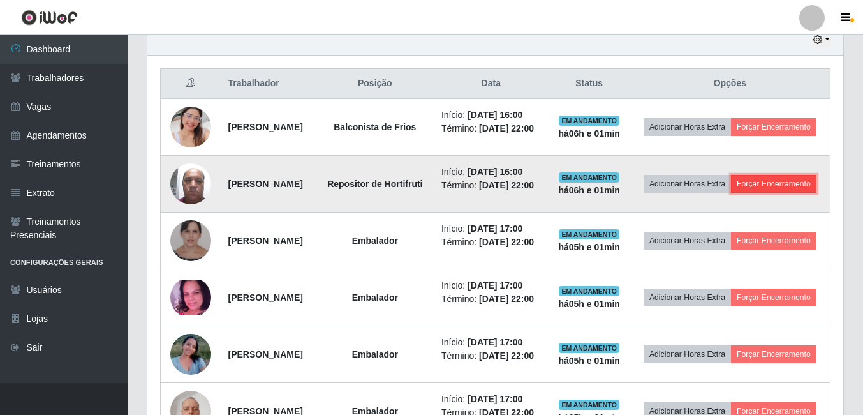
click at [731, 193] on button "Forçar Encerramento" at bounding box center [774, 184] width 86 height 18
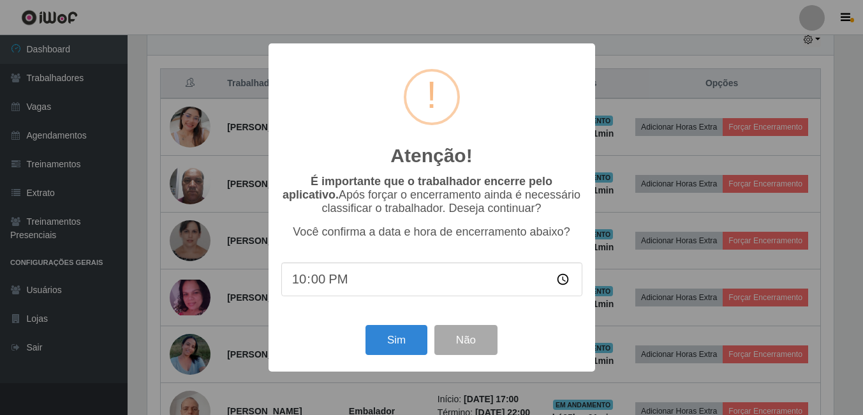
scroll to position [265, 690]
click at [403, 345] on button "Sim" at bounding box center [398, 340] width 62 height 30
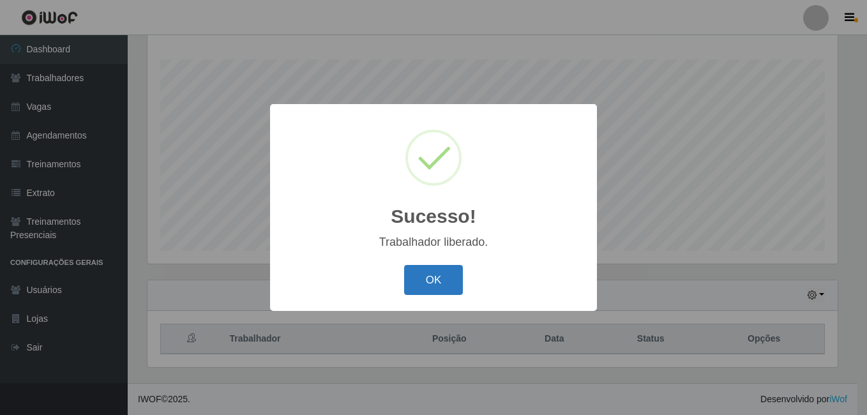
click at [447, 281] on button "OK" at bounding box center [433, 280] width 59 height 30
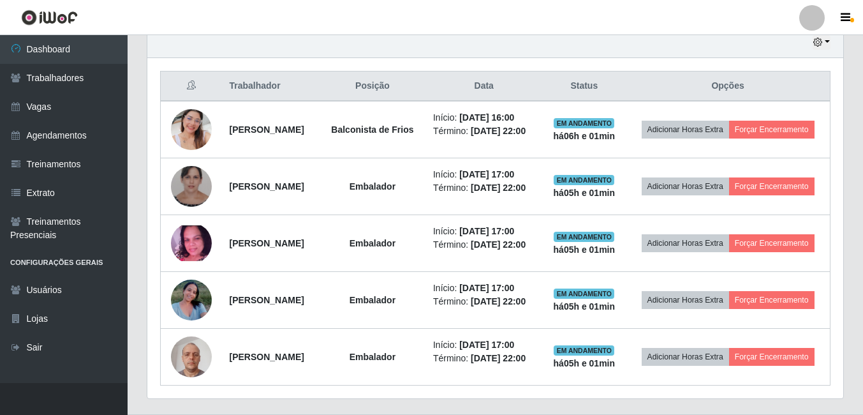
scroll to position [537, 0]
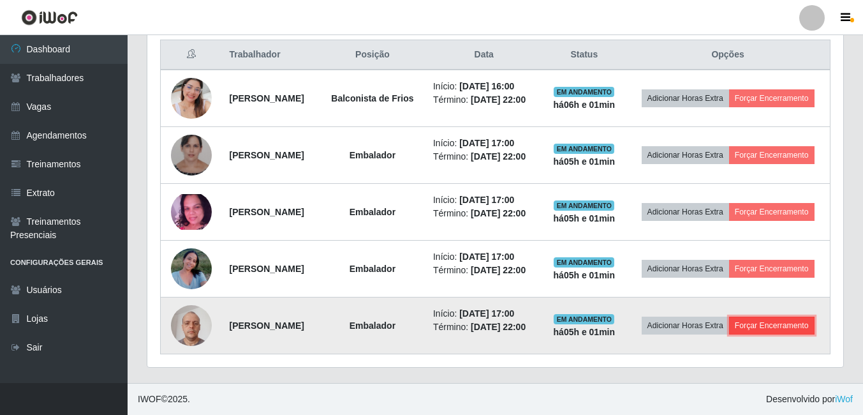
click at [734, 328] on button "Forçar Encerramento" at bounding box center [772, 325] width 86 height 18
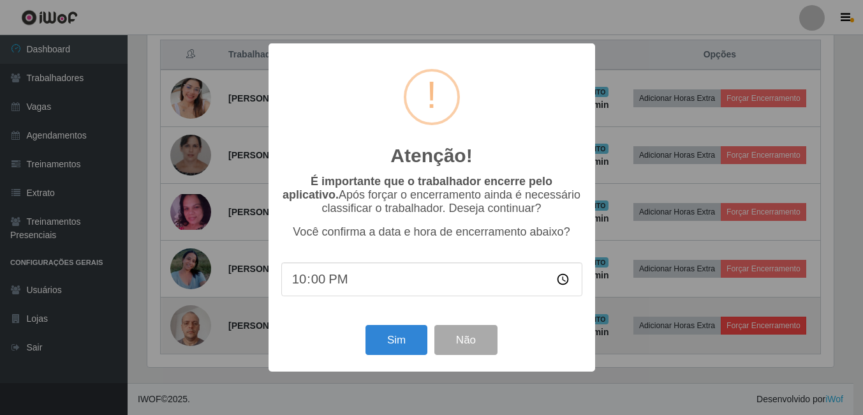
scroll to position [265, 690]
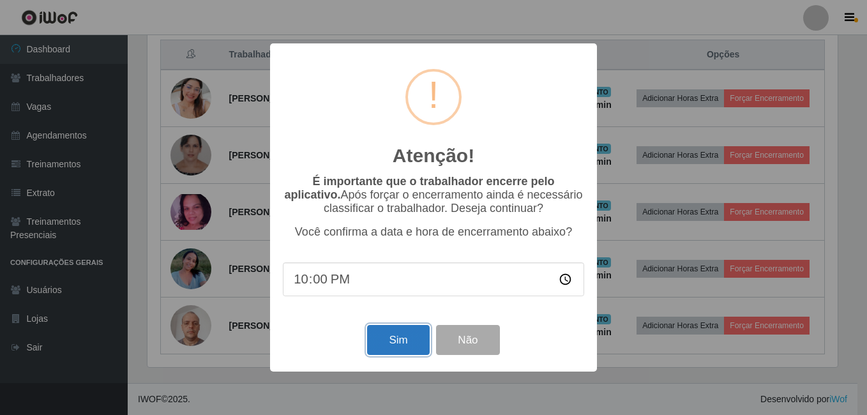
click at [379, 334] on button "Sim" at bounding box center [398, 340] width 62 height 30
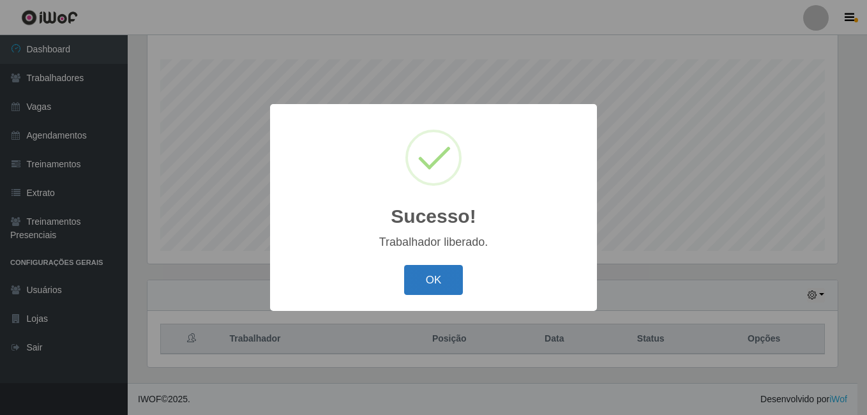
click at [435, 275] on button "OK" at bounding box center [433, 280] width 59 height 30
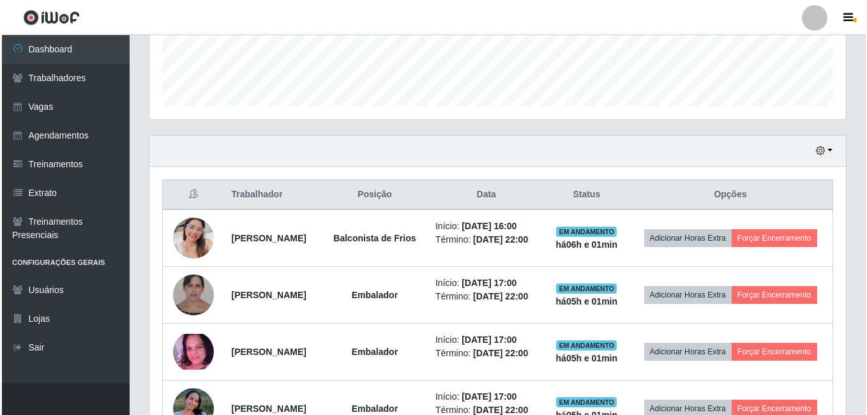
scroll to position [471, 0]
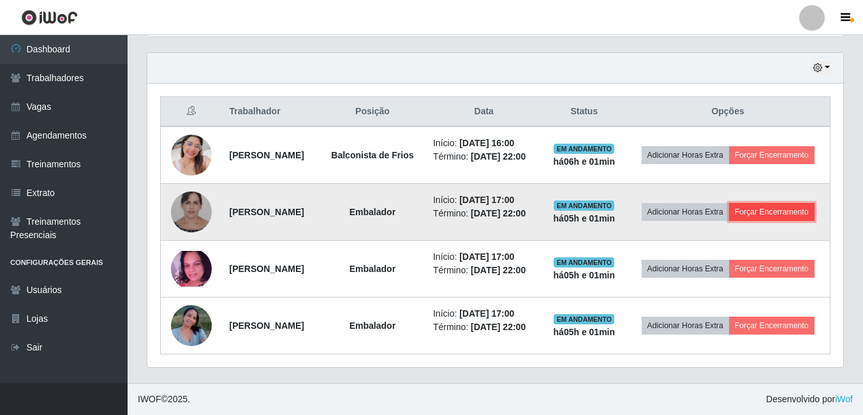
click at [729, 203] on button "Forçar Encerramento" at bounding box center [772, 212] width 86 height 18
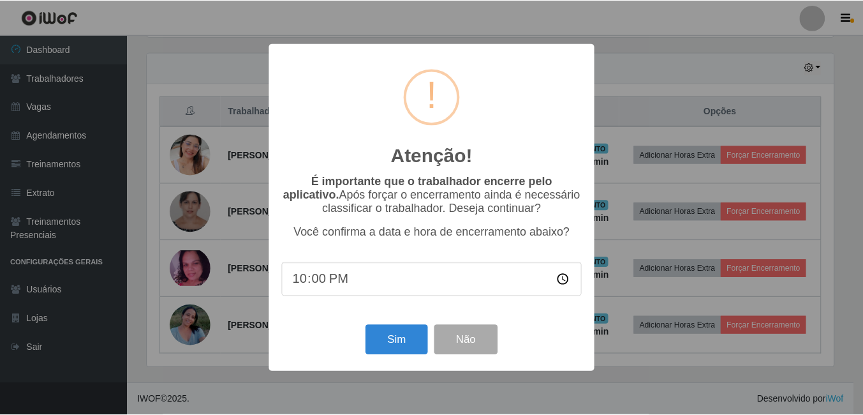
scroll to position [265, 690]
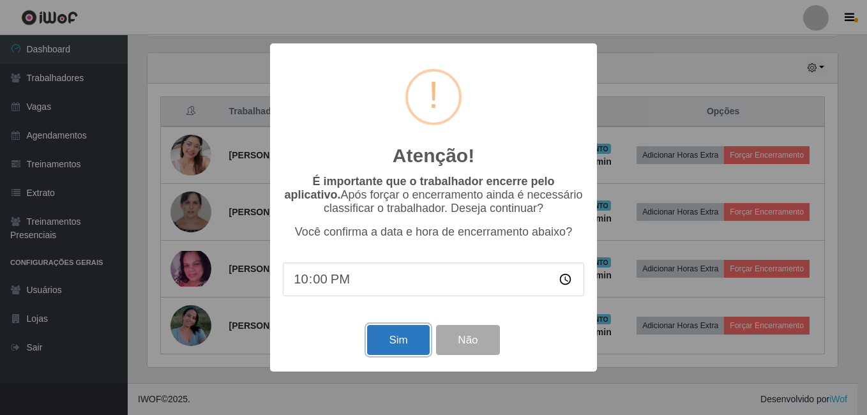
click at [395, 333] on button "Sim" at bounding box center [398, 340] width 62 height 30
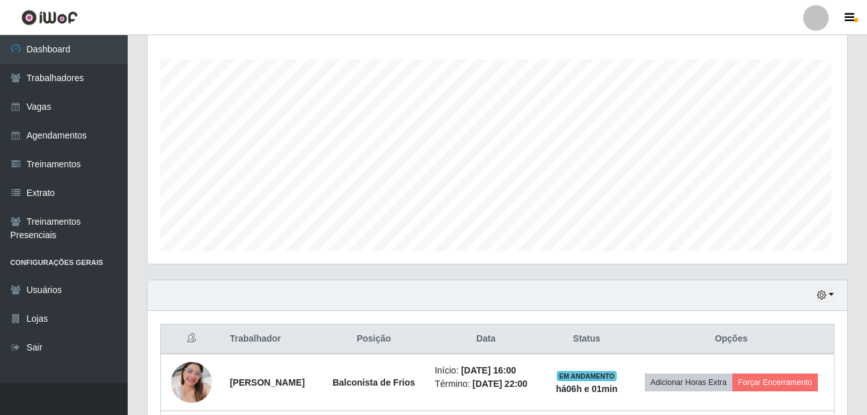
scroll to position [637807, 637382]
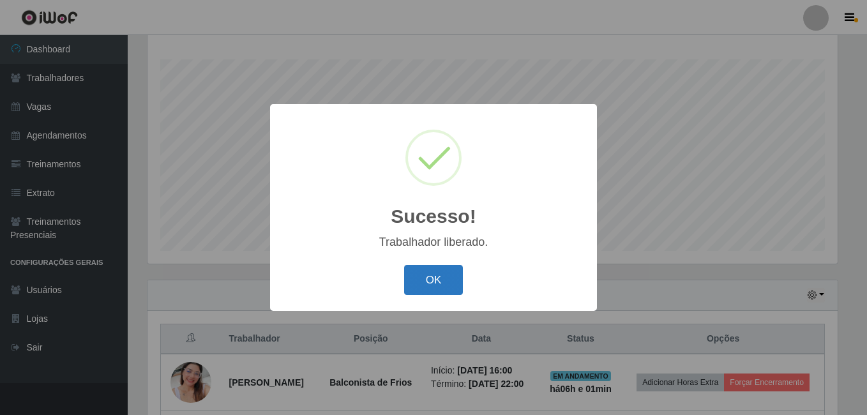
click at [429, 272] on button "OK" at bounding box center [433, 280] width 59 height 30
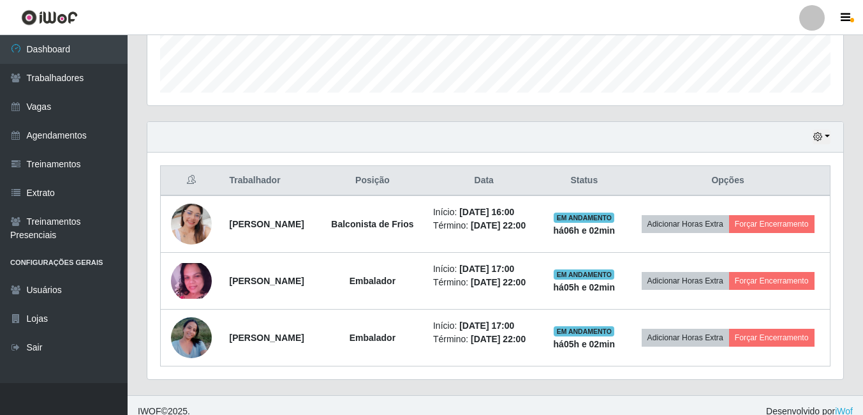
scroll to position [397, 0]
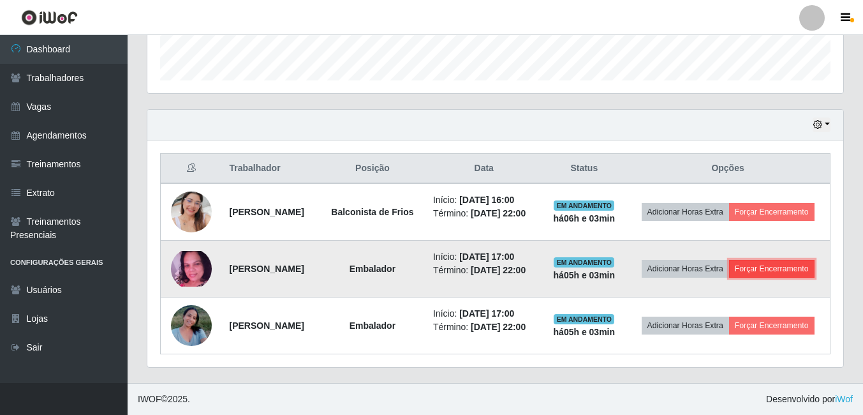
click at [729, 267] on button "Forçar Encerramento" at bounding box center [772, 269] width 86 height 18
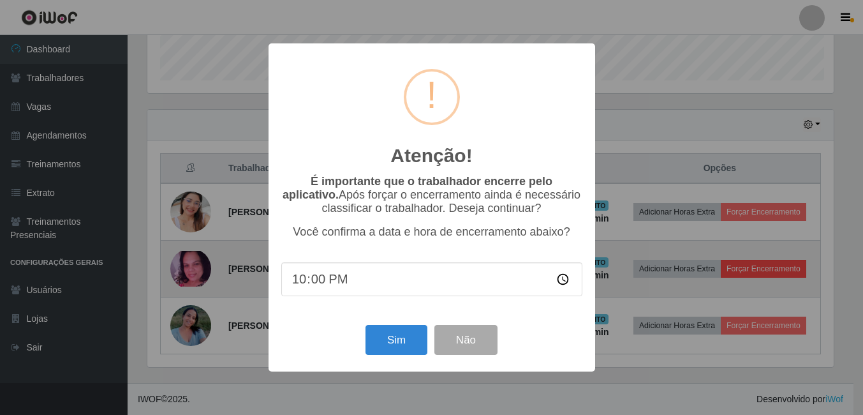
scroll to position [265, 690]
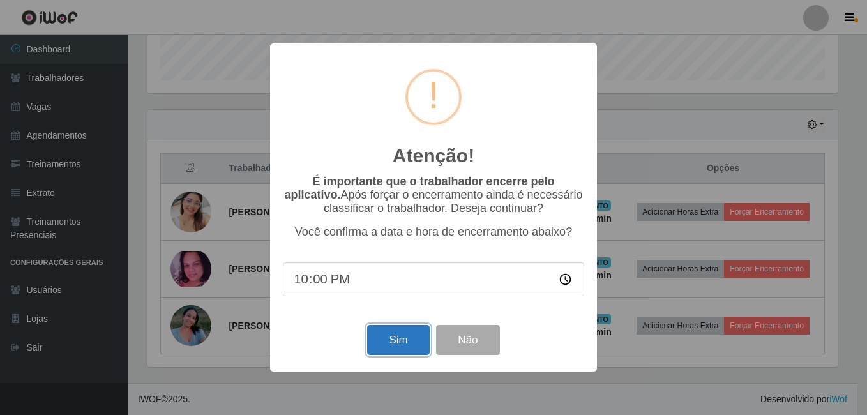
click at [399, 340] on button "Sim" at bounding box center [398, 340] width 62 height 30
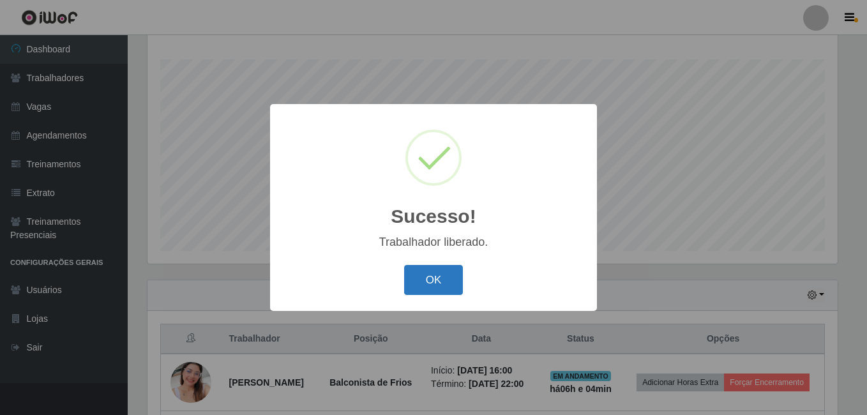
click at [436, 278] on button "OK" at bounding box center [433, 280] width 59 height 30
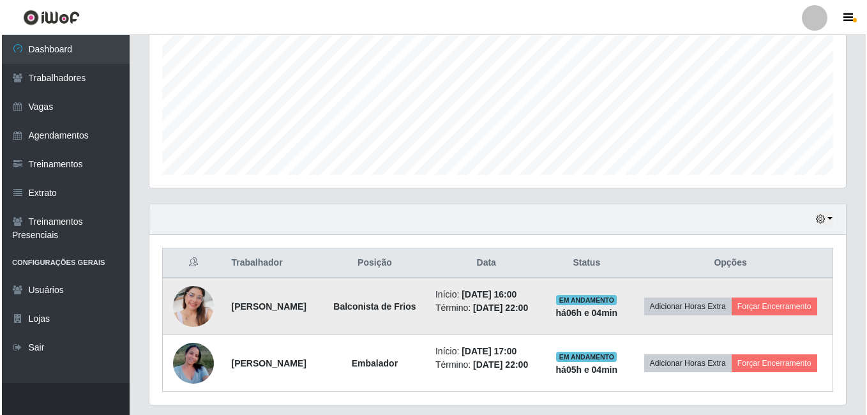
scroll to position [338, 0]
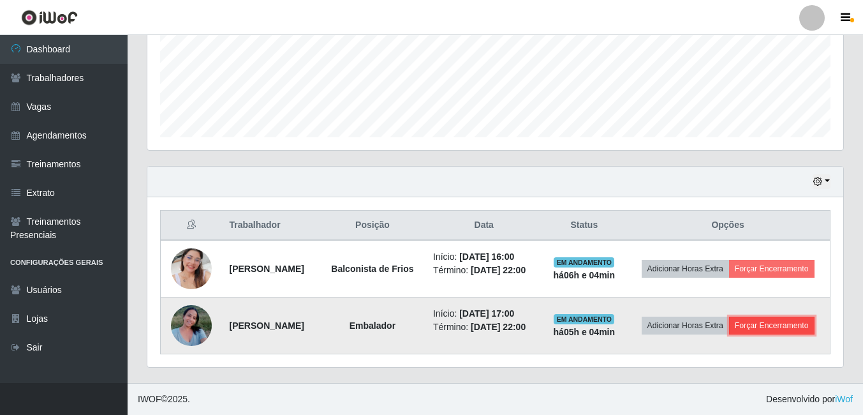
click at [729, 329] on button "Forçar Encerramento" at bounding box center [772, 325] width 86 height 18
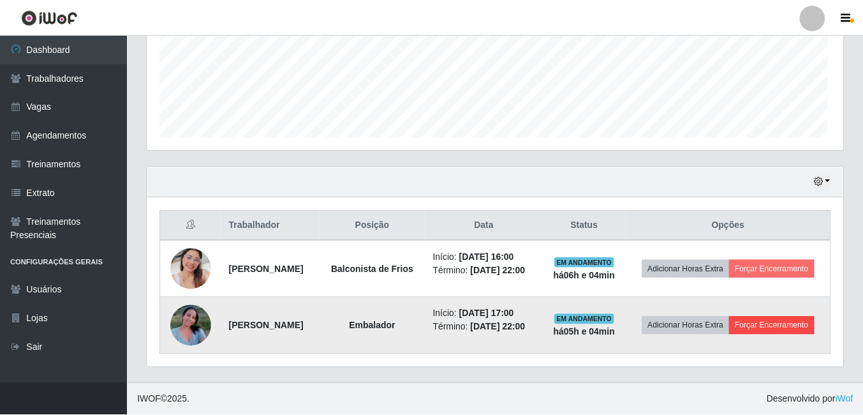
scroll to position [265, 690]
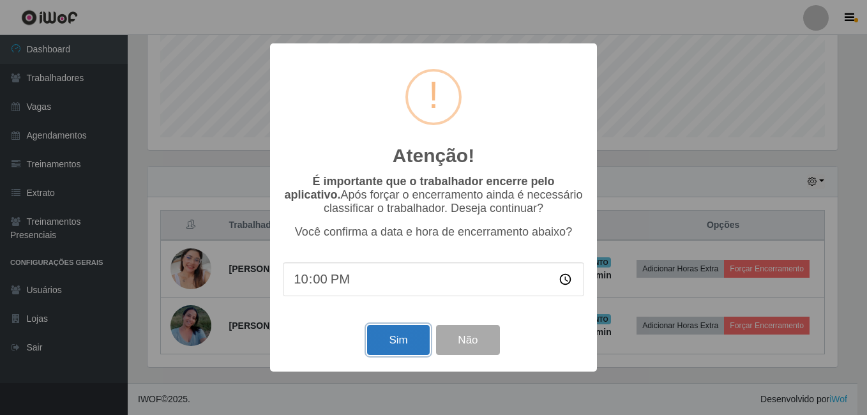
click at [398, 337] on button "Sim" at bounding box center [398, 340] width 62 height 30
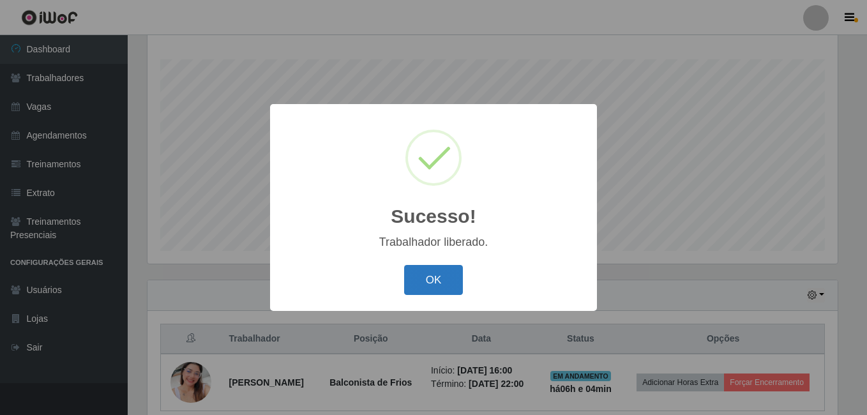
click at [431, 274] on button "OK" at bounding box center [433, 280] width 59 height 30
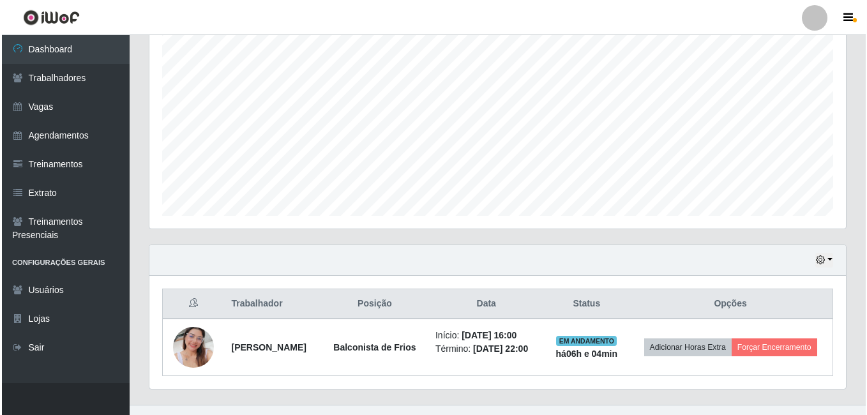
scroll to position [272, 0]
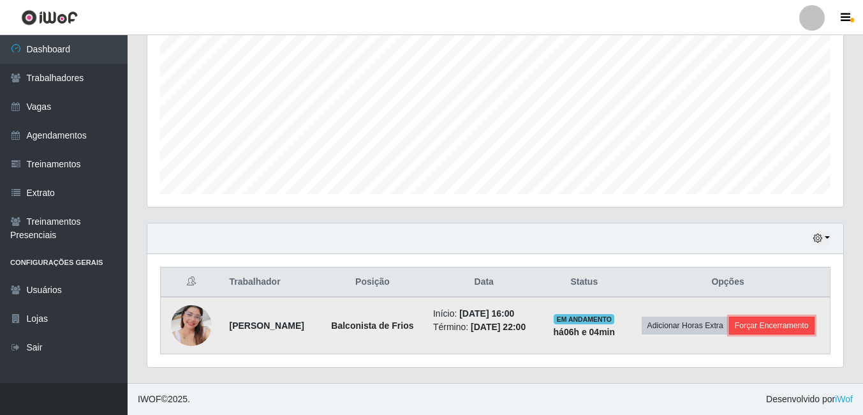
click at [732, 328] on button "Forçar Encerramento" at bounding box center [772, 325] width 86 height 18
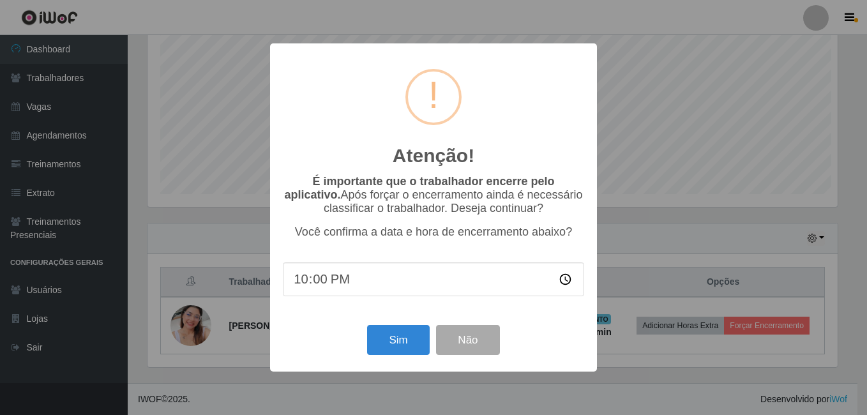
scroll to position [265, 690]
click at [393, 347] on button "Sim" at bounding box center [398, 340] width 62 height 30
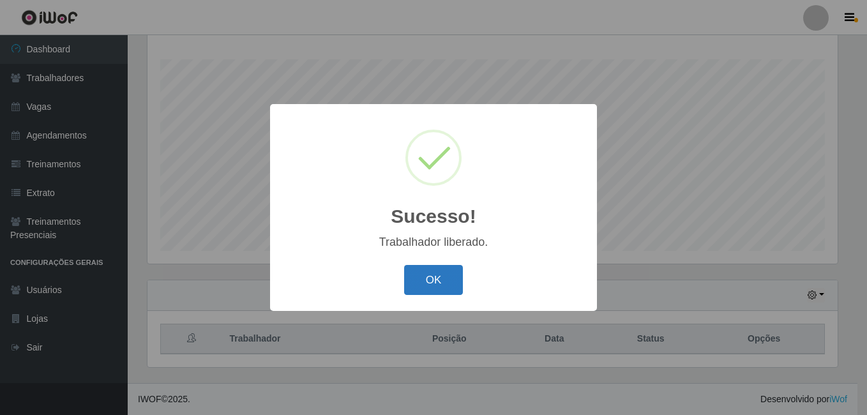
click at [435, 291] on button "OK" at bounding box center [433, 280] width 59 height 30
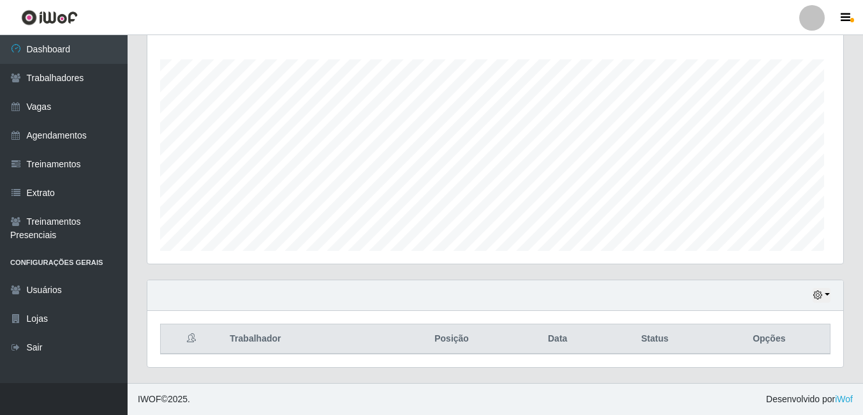
scroll to position [265, 696]
